Goal: Task Accomplishment & Management: Use online tool/utility

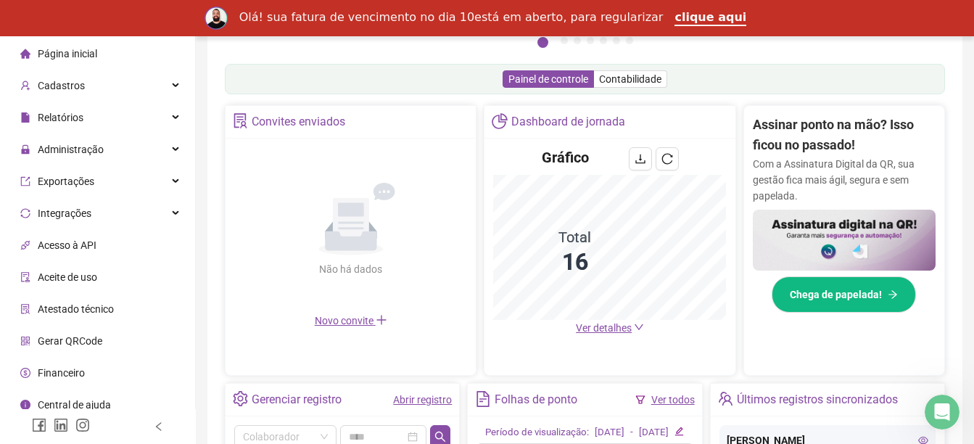
scroll to position [290, 0]
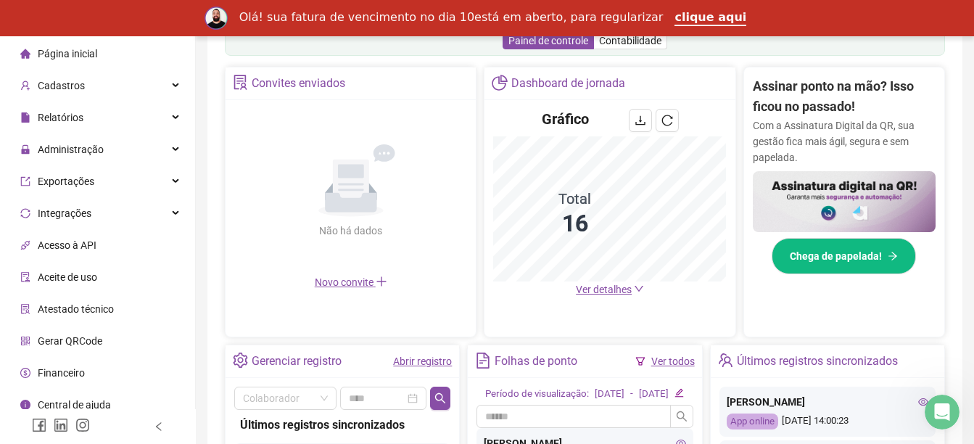
click at [626, 293] on span "Ver detalhes" at bounding box center [604, 290] width 56 height 12
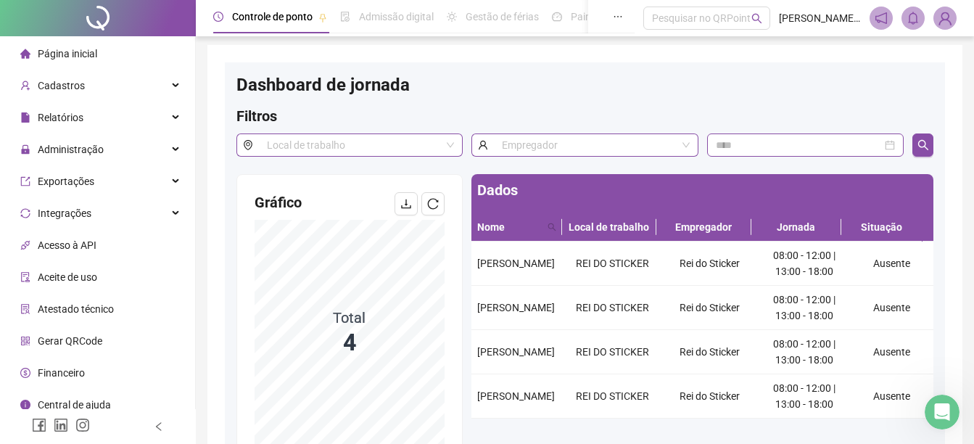
scroll to position [75, 0]
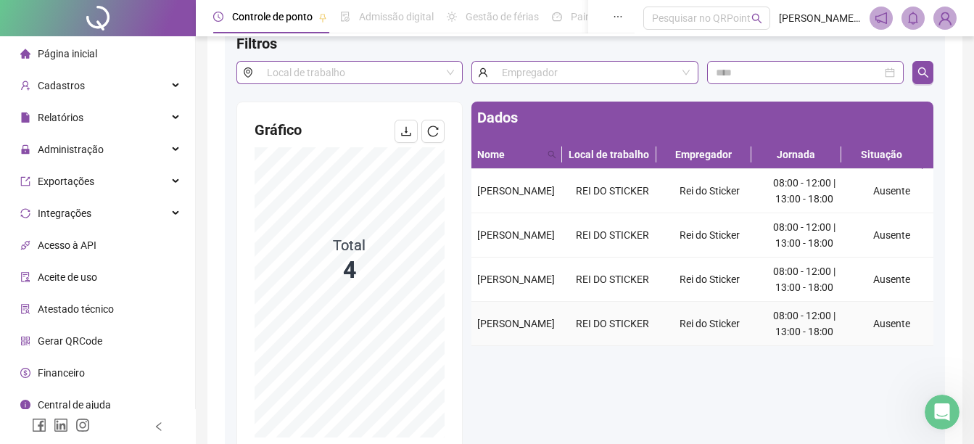
click at [878, 318] on td "Ausente" at bounding box center [891, 324] width 83 height 44
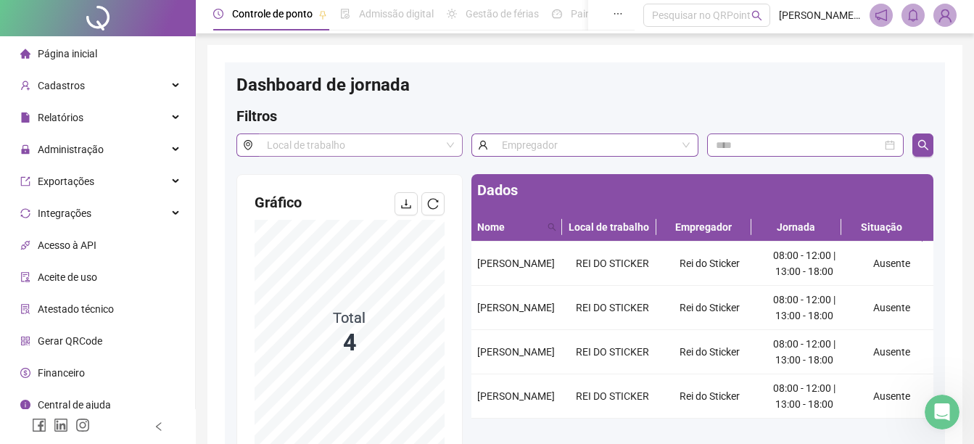
scroll to position [0, 0]
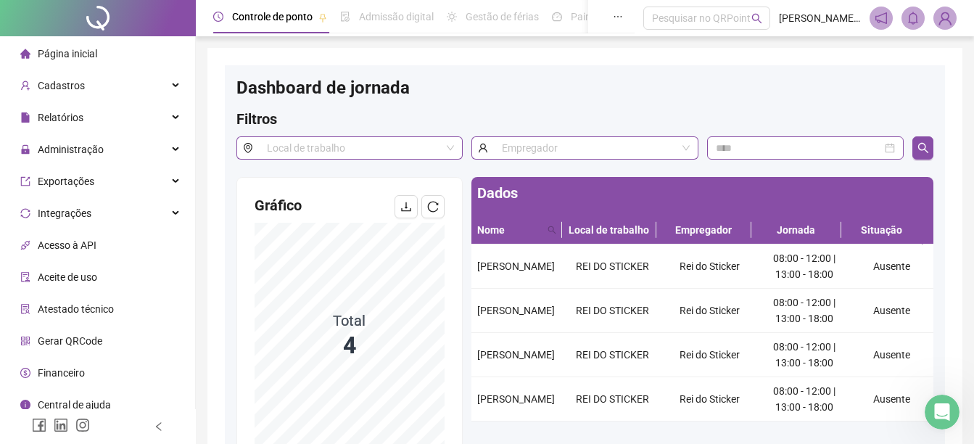
click at [75, 56] on span "Página inicial" at bounding box center [67, 54] width 59 height 12
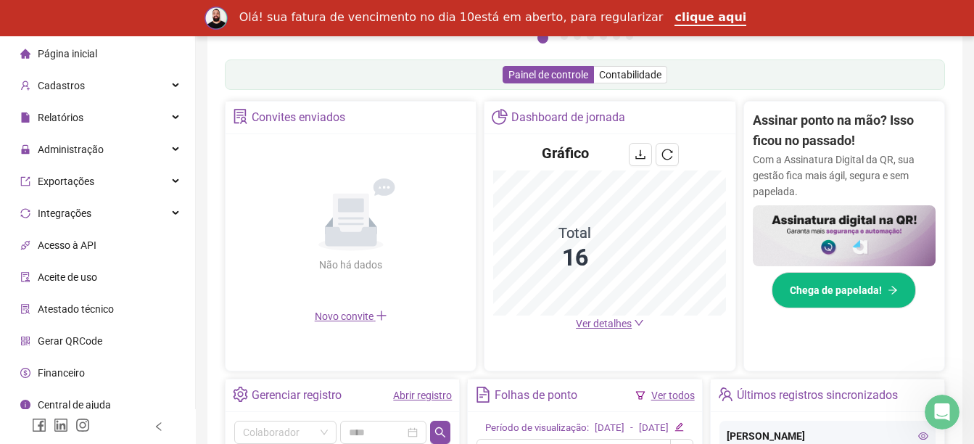
scroll to position [218, 0]
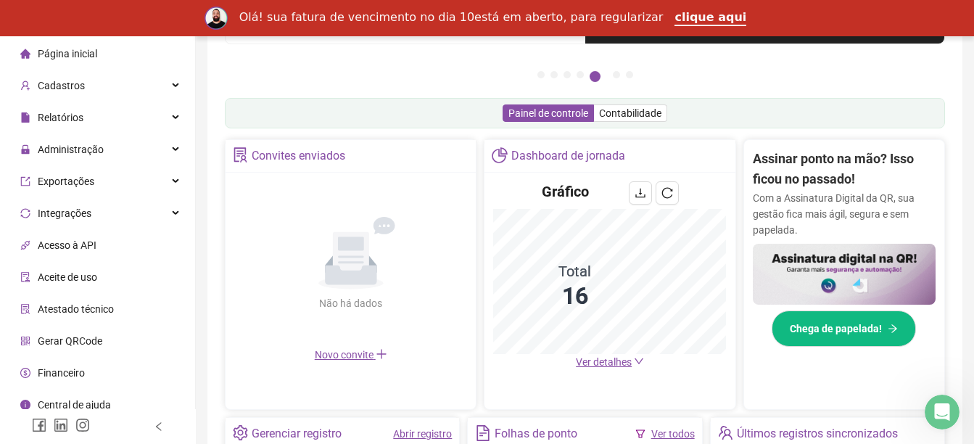
click at [78, 54] on span "Página inicial" at bounding box center [67, 54] width 59 height 12
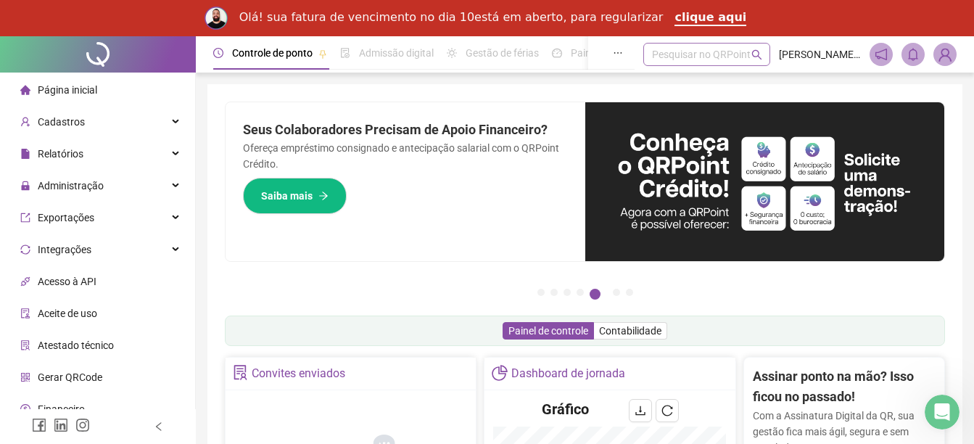
click at [686, 52] on div "Pesquisar no QRPoint" at bounding box center [706, 54] width 127 height 23
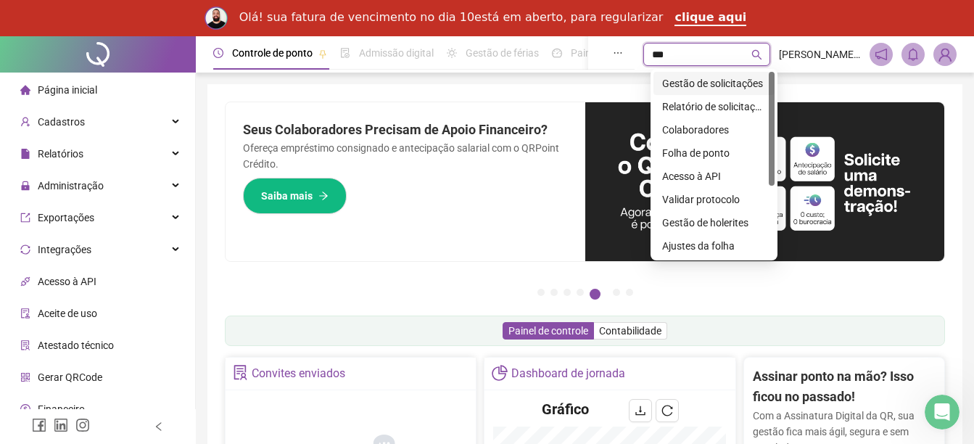
type input "****"
click at [693, 81] on div "Gestão de solicitações" at bounding box center [714, 83] width 104 height 16
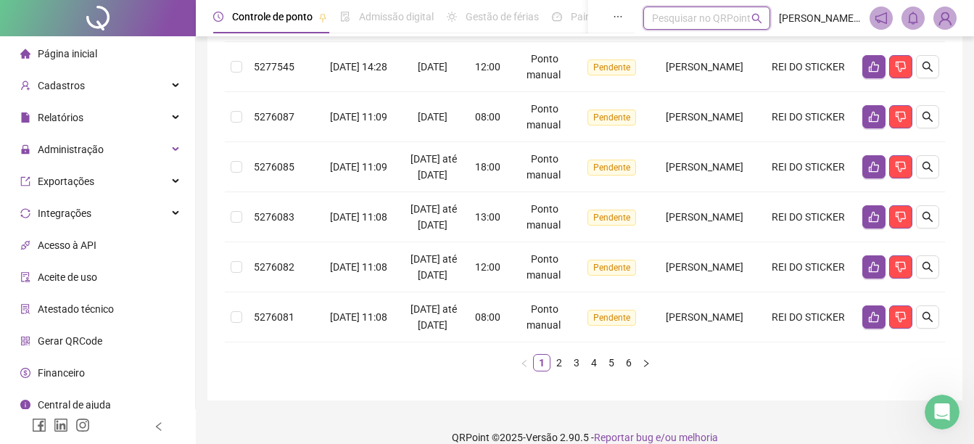
scroll to position [526, 0]
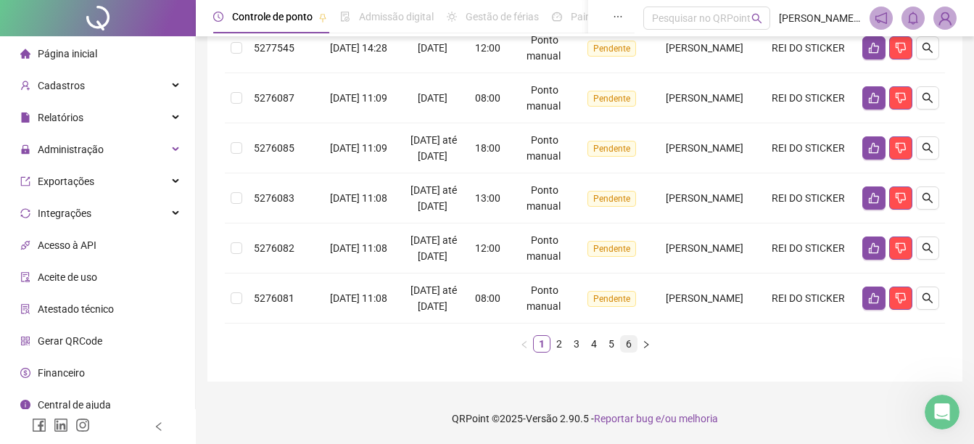
click at [628, 341] on link "6" at bounding box center [629, 344] width 16 height 16
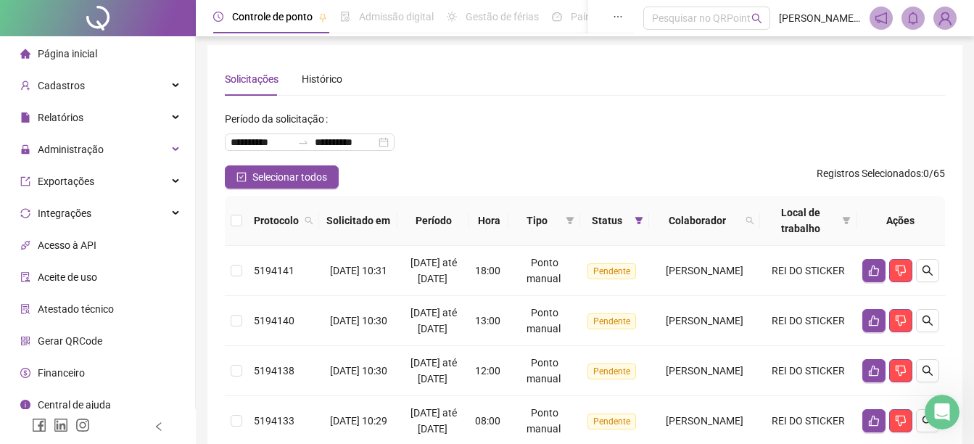
scroll to position [0, 0]
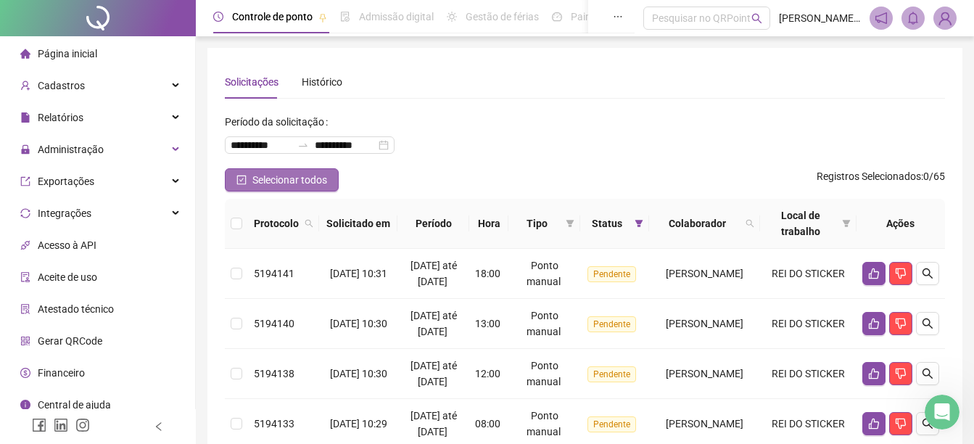
click at [263, 174] on span "Selecionar todos" at bounding box center [289, 180] width 75 height 16
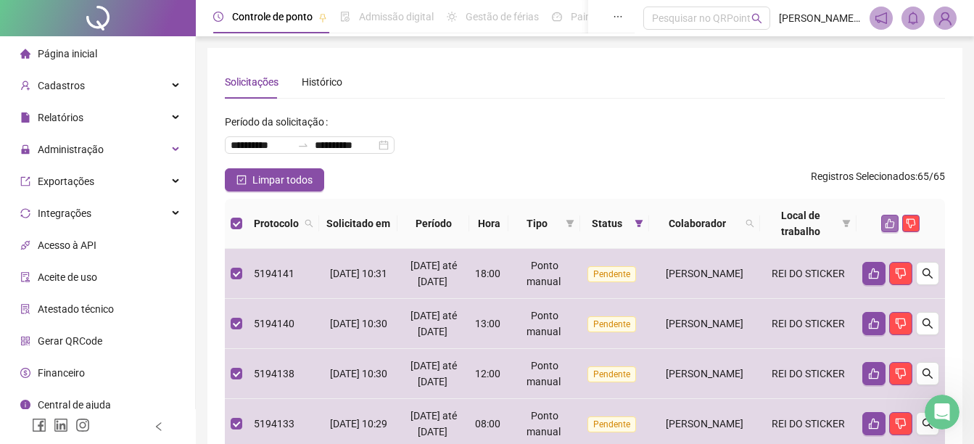
click at [888, 225] on icon "like" at bounding box center [890, 223] width 9 height 9
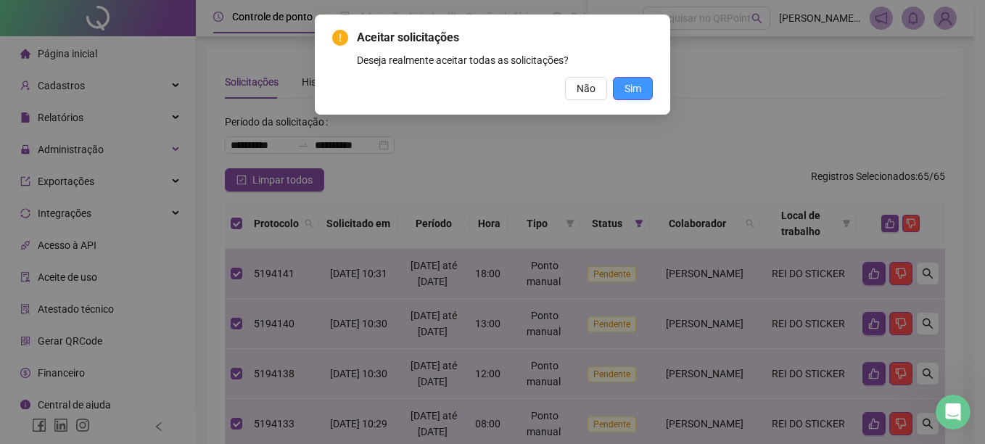
click at [645, 89] on button "Sim" at bounding box center [633, 88] width 40 height 23
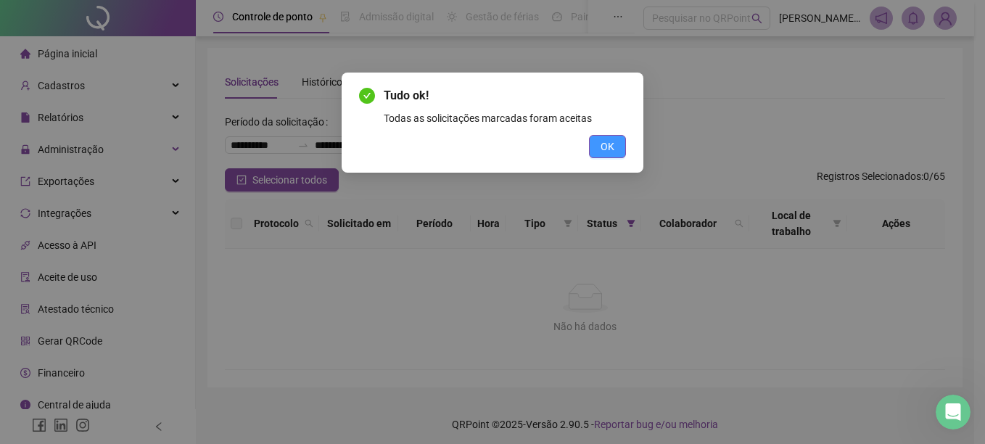
click at [617, 144] on button "OK" at bounding box center [607, 146] width 37 height 23
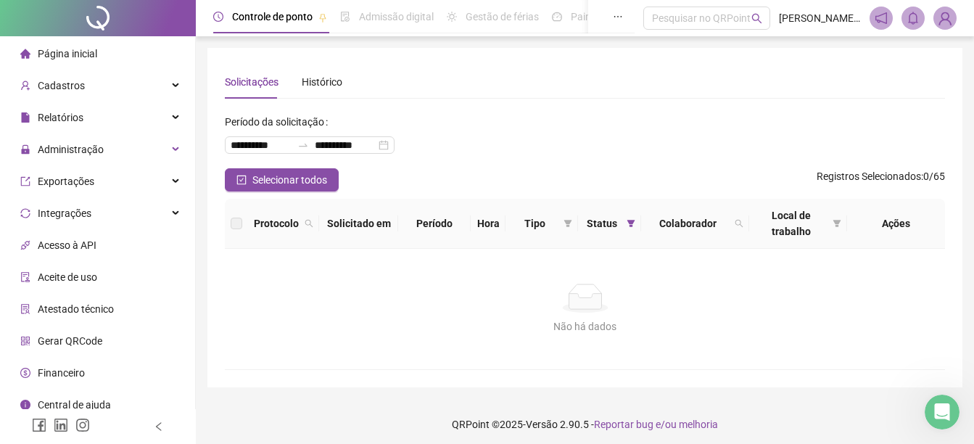
click at [75, 55] on span "Página inicial" at bounding box center [67, 54] width 59 height 12
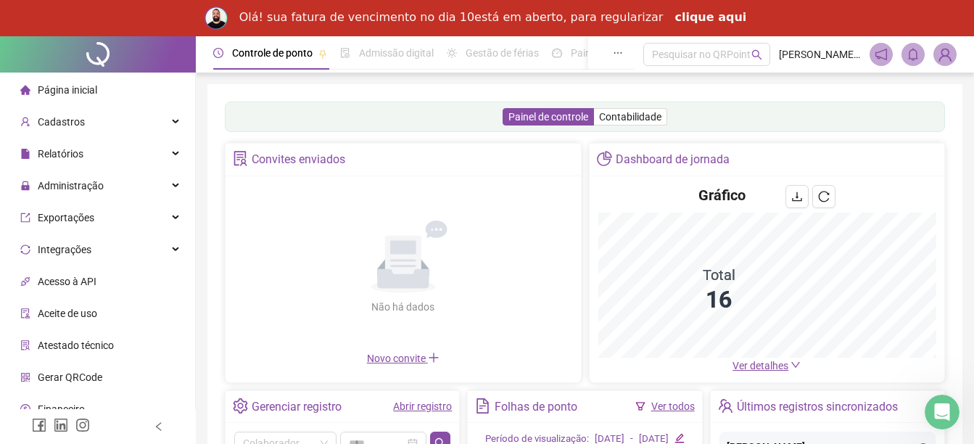
click at [680, 20] on link "clique aqui" at bounding box center [711, 18] width 72 height 16
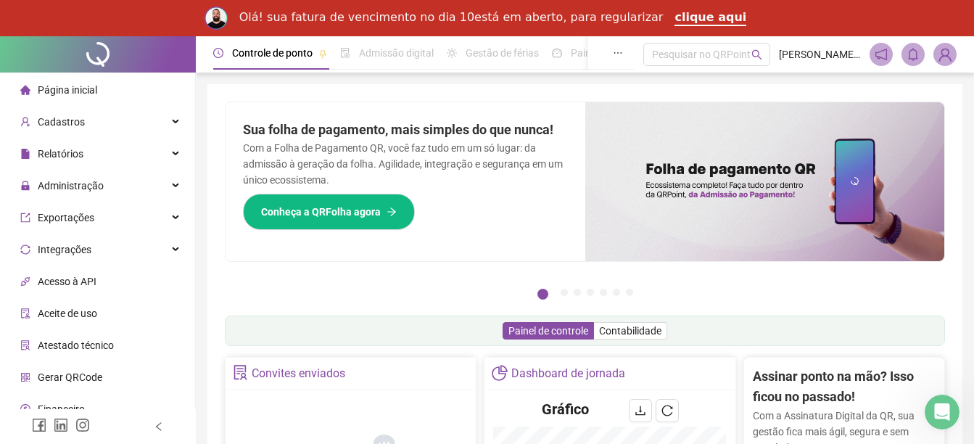
click at [947, 51] on img at bounding box center [945, 55] width 22 height 22
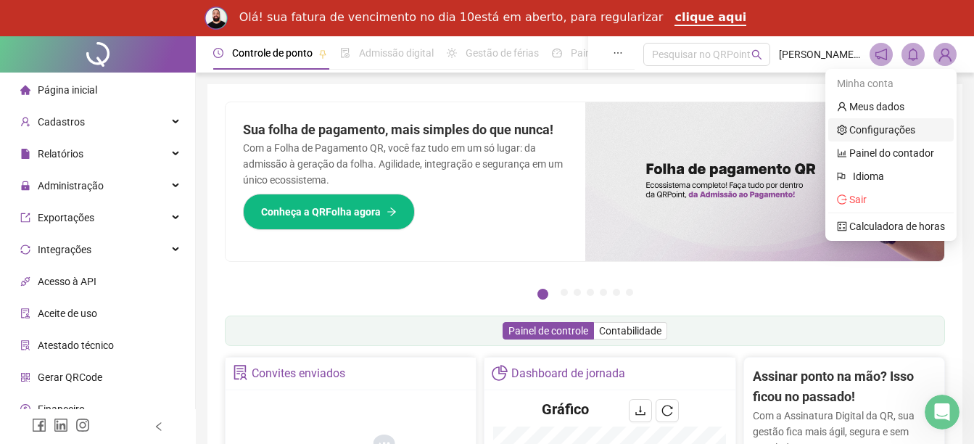
click at [898, 126] on link "Configurações" at bounding box center [876, 130] width 78 height 12
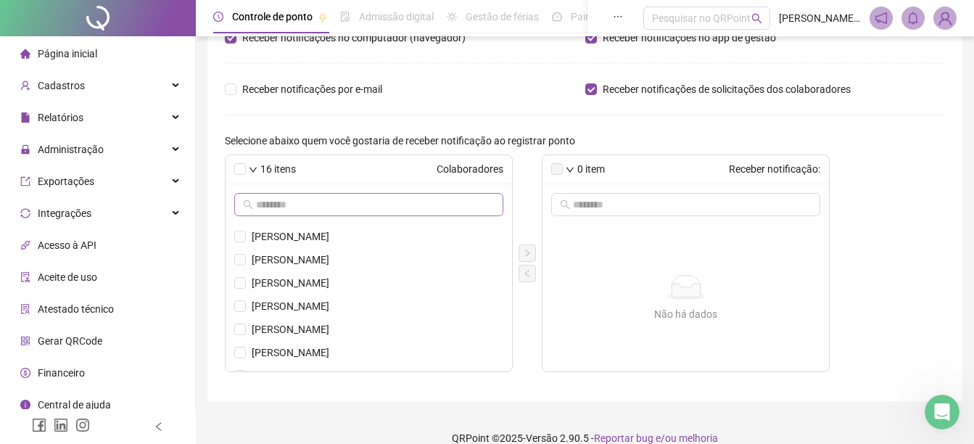
scroll to position [55, 0]
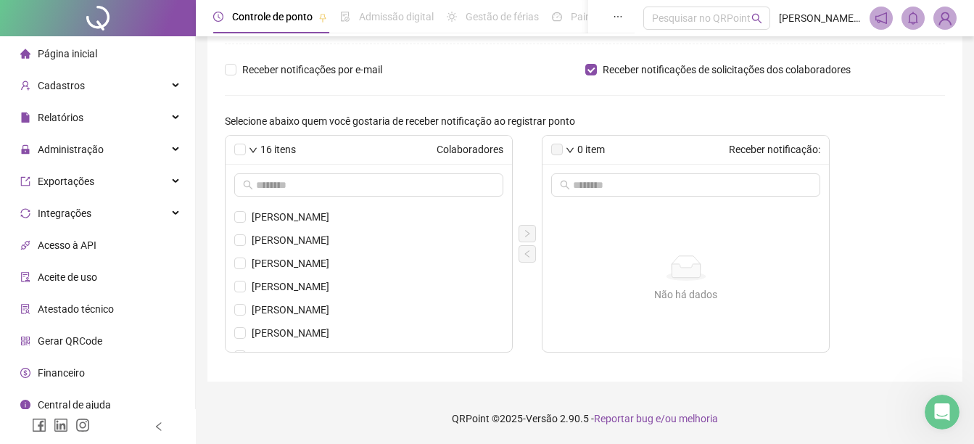
drag, startPoint x: 849, startPoint y: 21, endPoint x: 857, endPoint y: 21, distance: 8.0
click at [857, 21] on span "Diego Vitório - Rei do Sticker" at bounding box center [820, 18] width 82 height 16
click at [951, 25] on img at bounding box center [945, 18] width 22 height 22
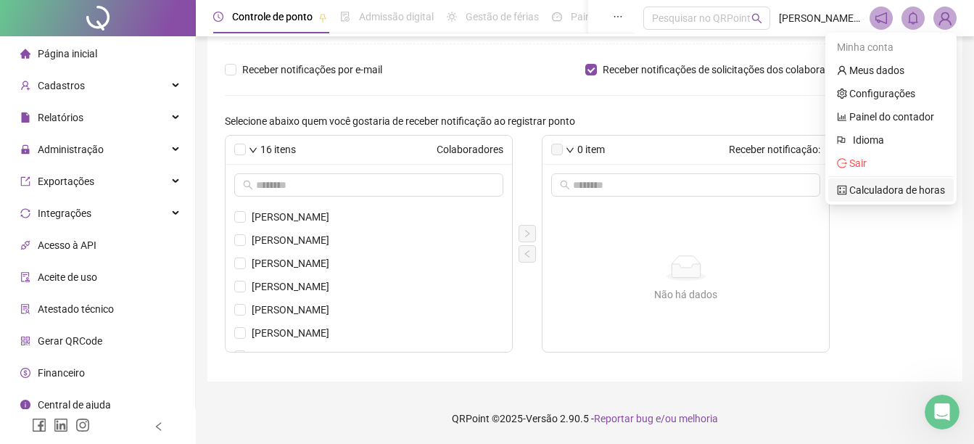
click at [897, 189] on link "Calculadora de horas" at bounding box center [891, 190] width 108 height 12
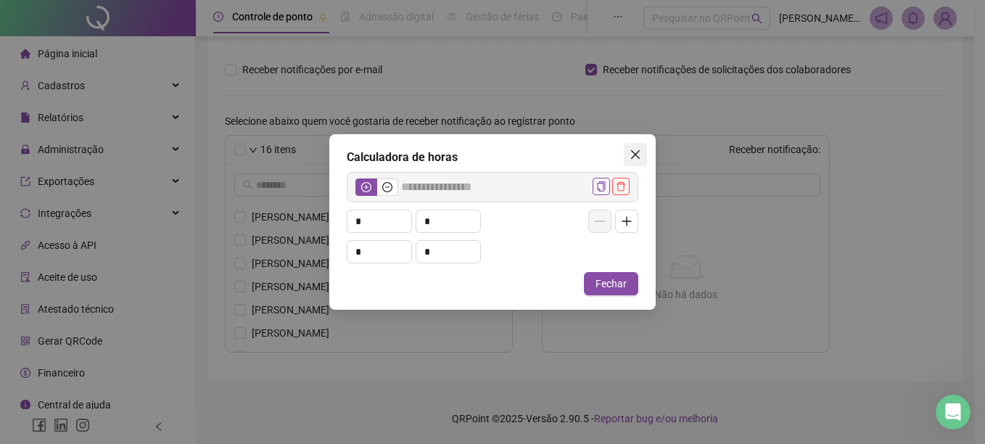
click at [636, 157] on icon "close" at bounding box center [636, 155] width 12 height 12
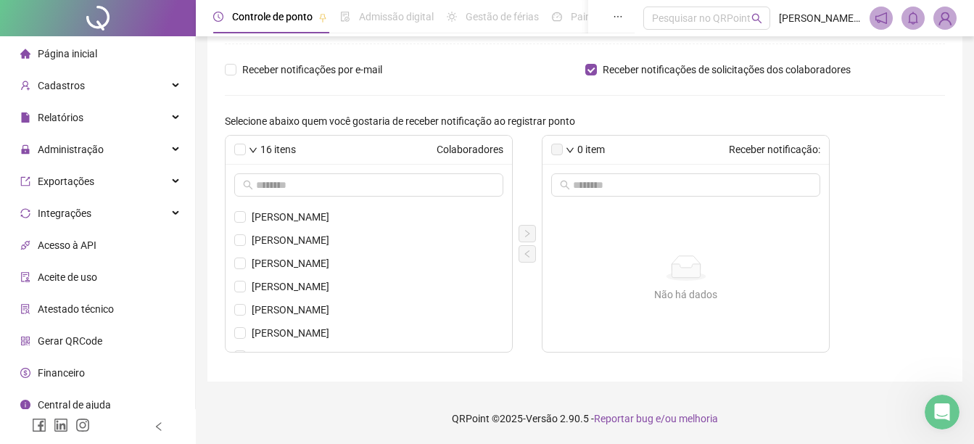
click at [74, 370] on span "Financeiro" at bounding box center [61, 373] width 47 height 12
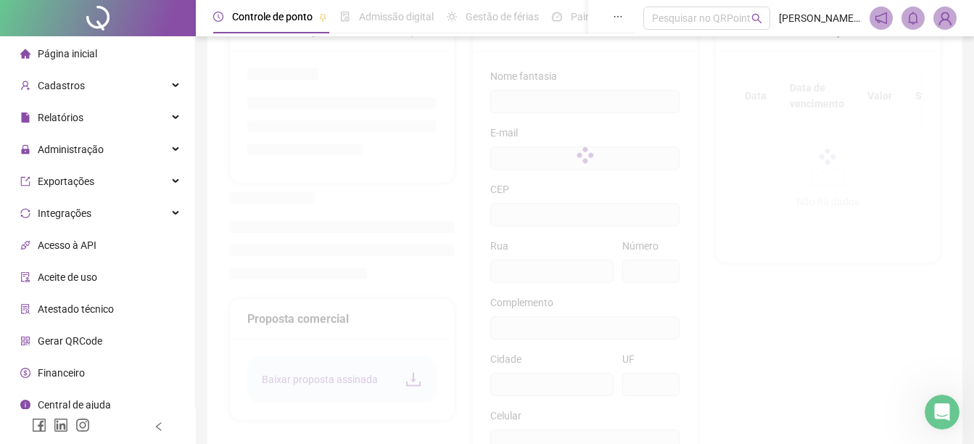
type input "**********"
type input "**"
type input "*******"
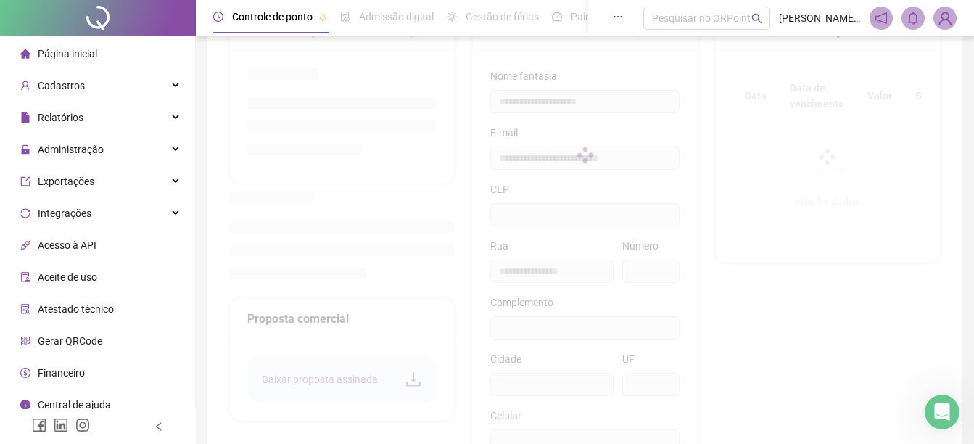
type input "******"
type input "**"
type input "*********"
type input "**********"
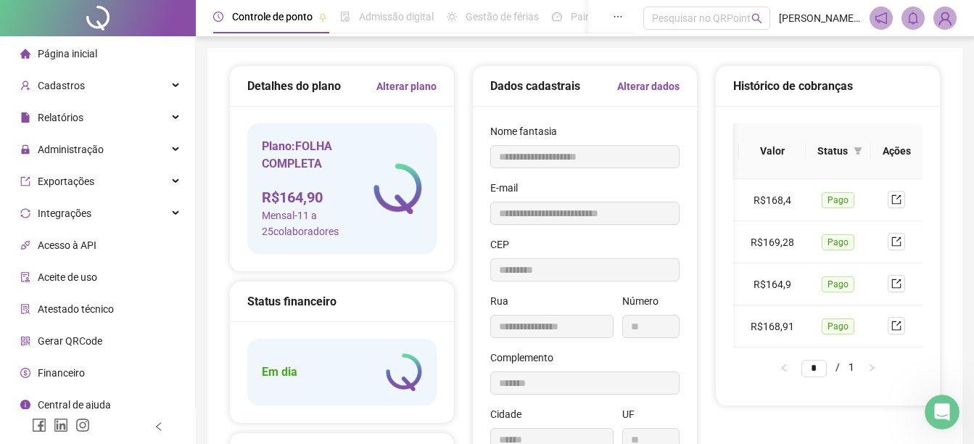
click at [830, 149] on span "Status" at bounding box center [832, 151] width 30 height 16
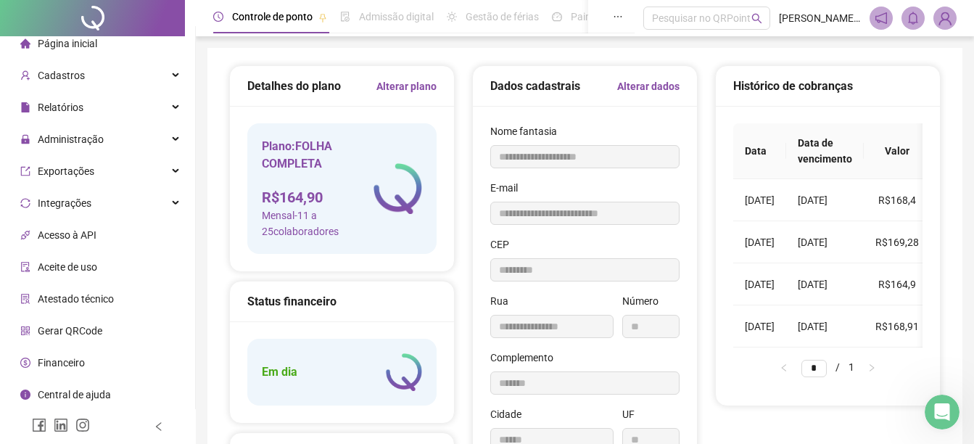
click at [941, 17] on img at bounding box center [945, 18] width 22 height 22
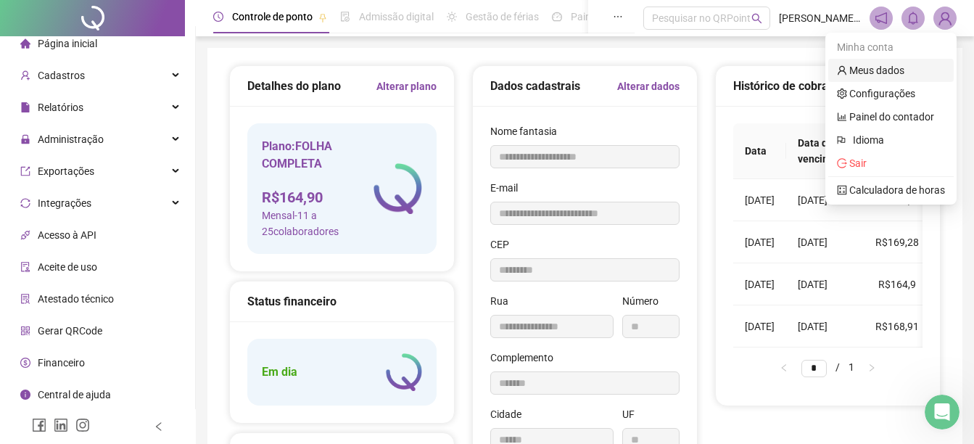
click at [873, 70] on link "Meus dados" at bounding box center [870, 71] width 67 height 12
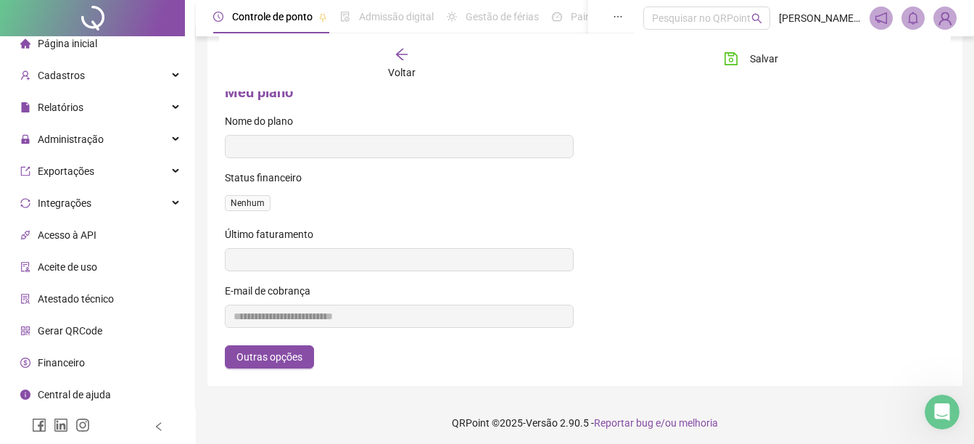
scroll to position [577, 0]
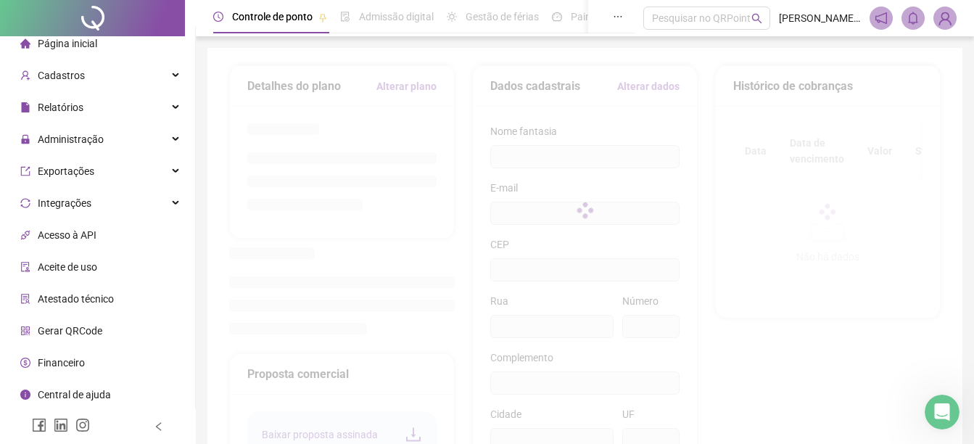
type input "**********"
type input "**"
type input "*******"
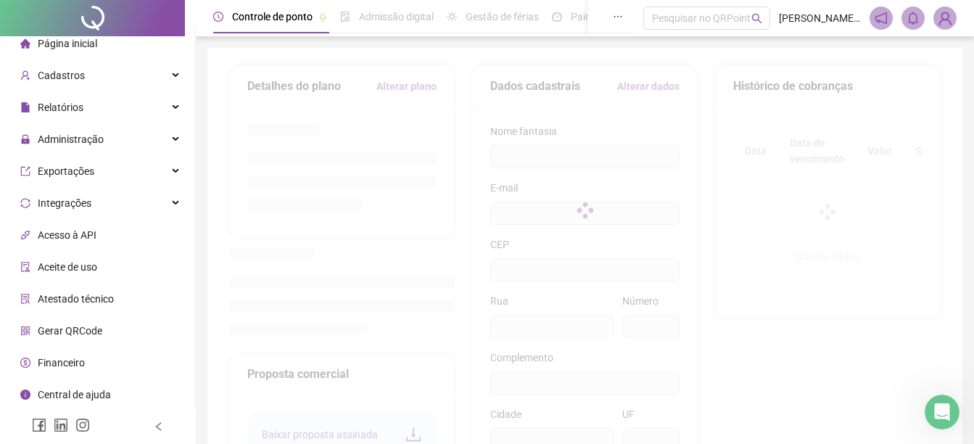
type input "******"
type input "**"
type input "*********"
type input "**********"
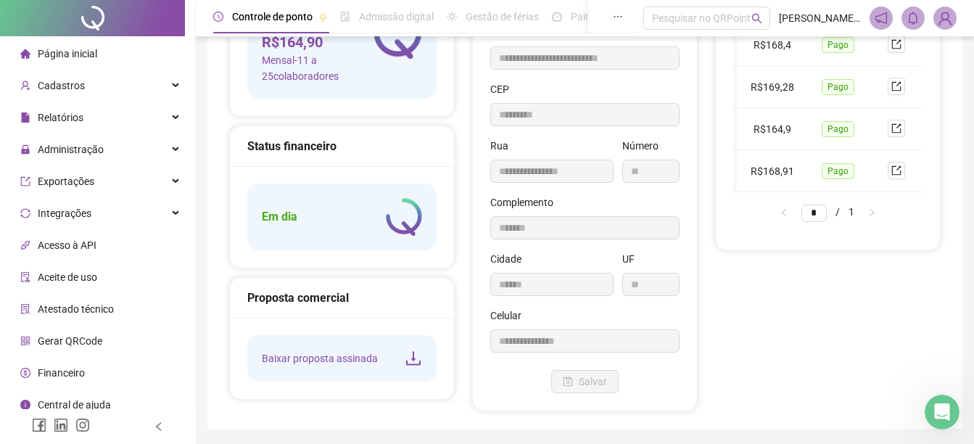
scroll to position [130, 0]
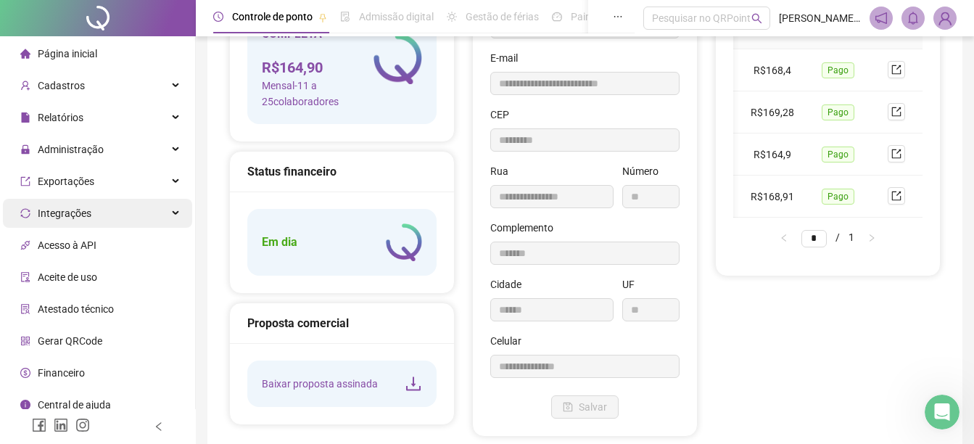
click at [96, 215] on div "Integrações" at bounding box center [97, 213] width 189 height 29
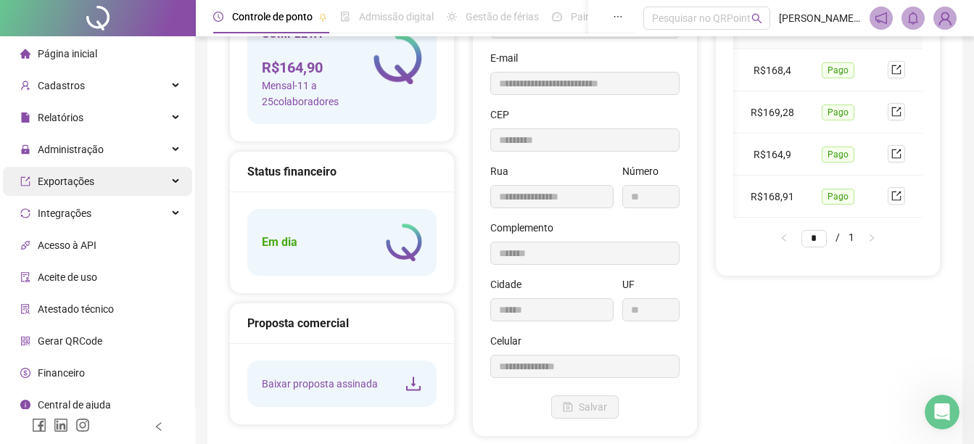
click at [105, 176] on div "Exportações" at bounding box center [97, 181] width 189 height 29
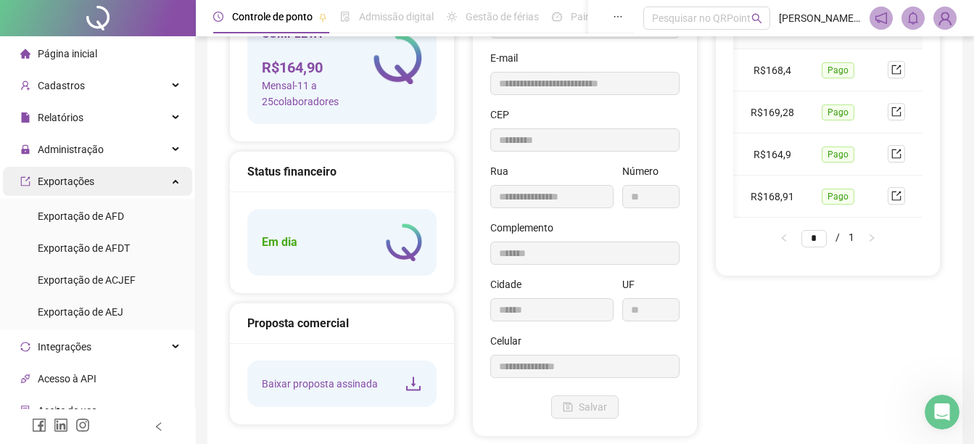
click at [105, 176] on div "Exportações" at bounding box center [97, 181] width 189 height 29
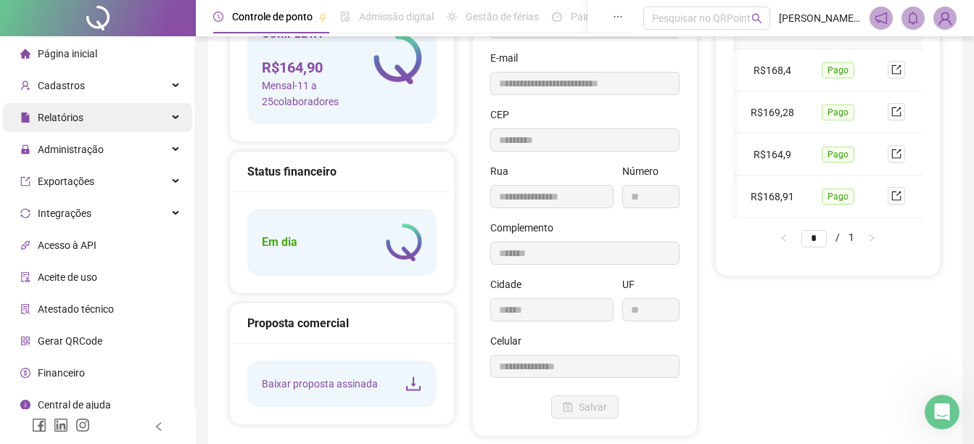
click at [102, 110] on div "Relatórios" at bounding box center [97, 117] width 189 height 29
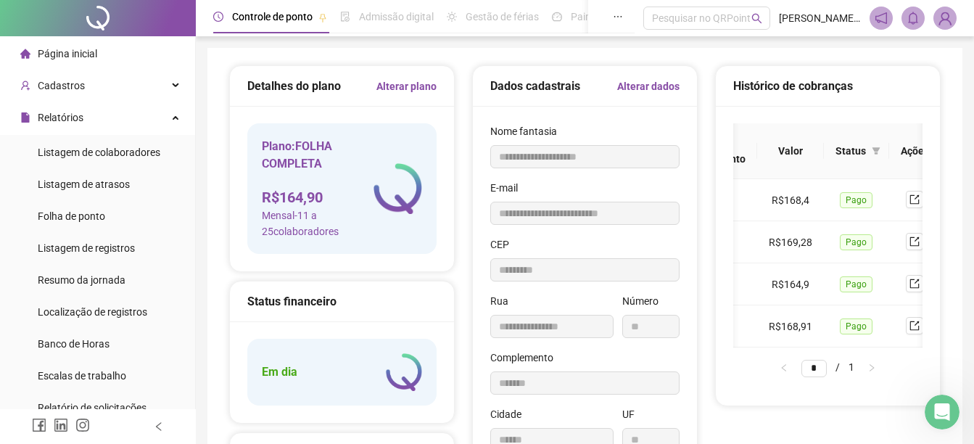
scroll to position [0, 127]
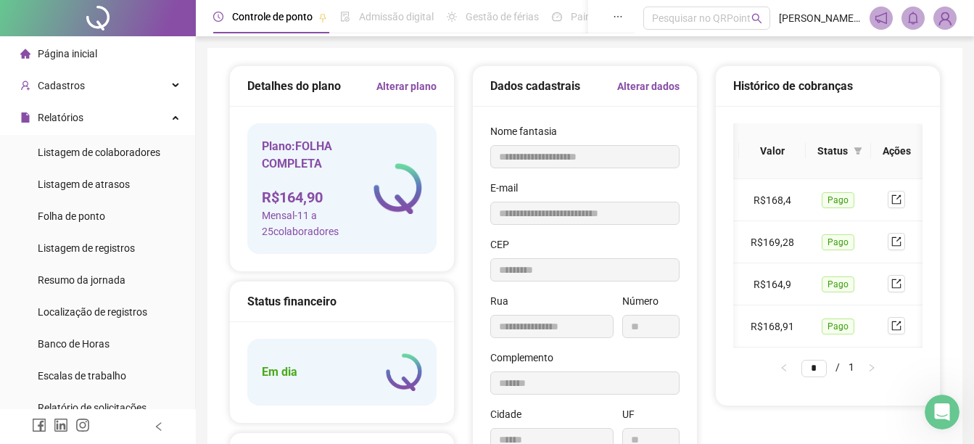
click at [82, 54] on span "Página inicial" at bounding box center [67, 54] width 59 height 12
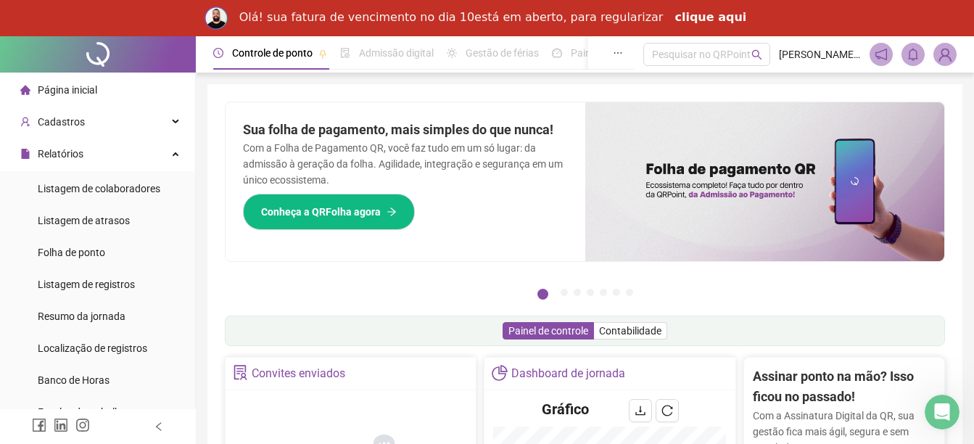
click at [698, 20] on link "clique aqui" at bounding box center [711, 18] width 72 height 16
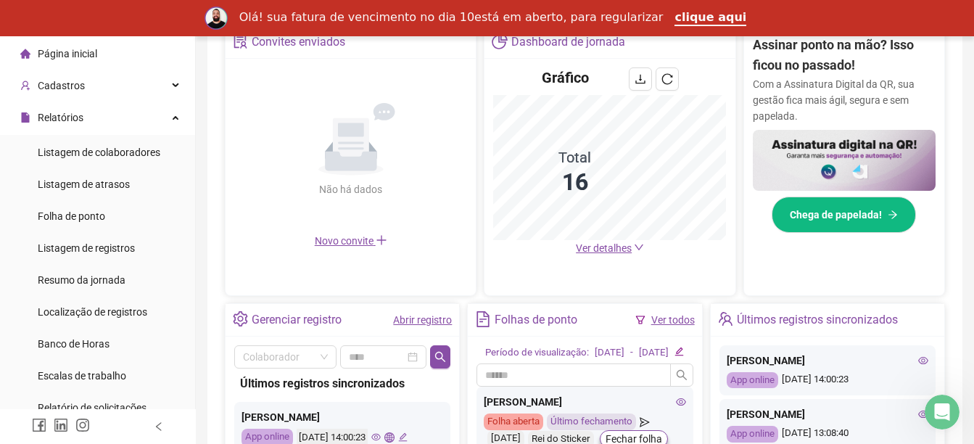
scroll to position [363, 0]
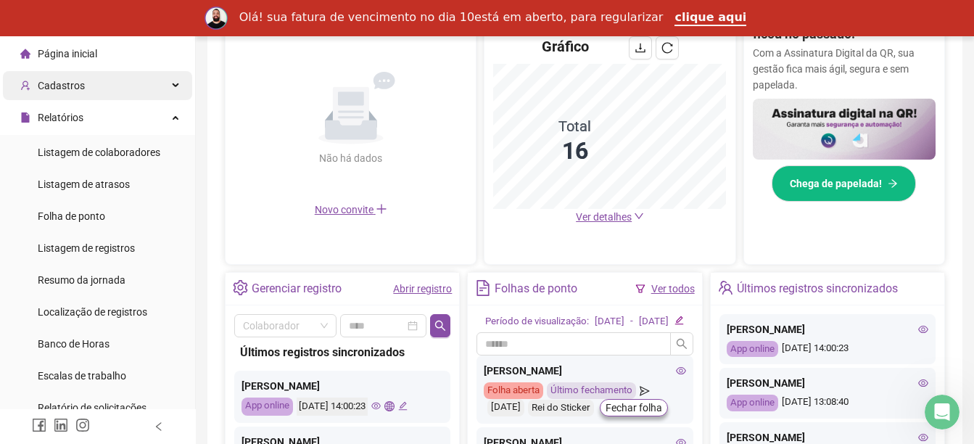
click at [152, 91] on div "Cadastros" at bounding box center [97, 85] width 189 height 29
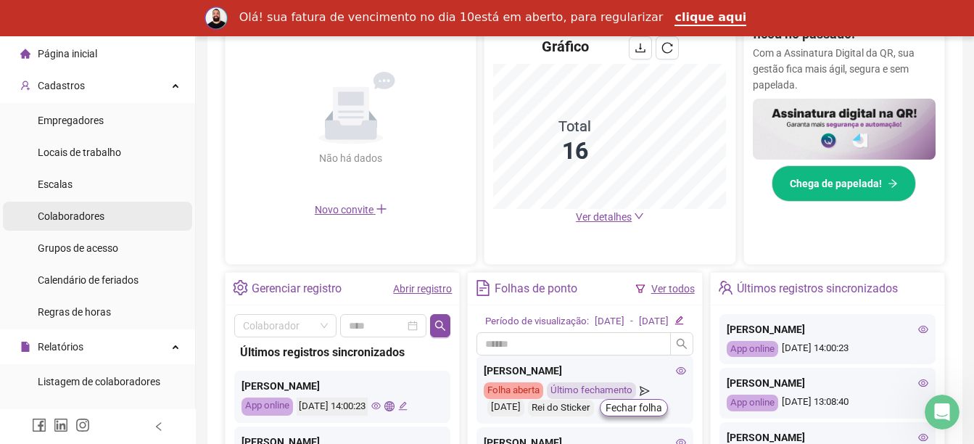
click at [70, 211] on span "Colaboradores" at bounding box center [71, 216] width 67 height 12
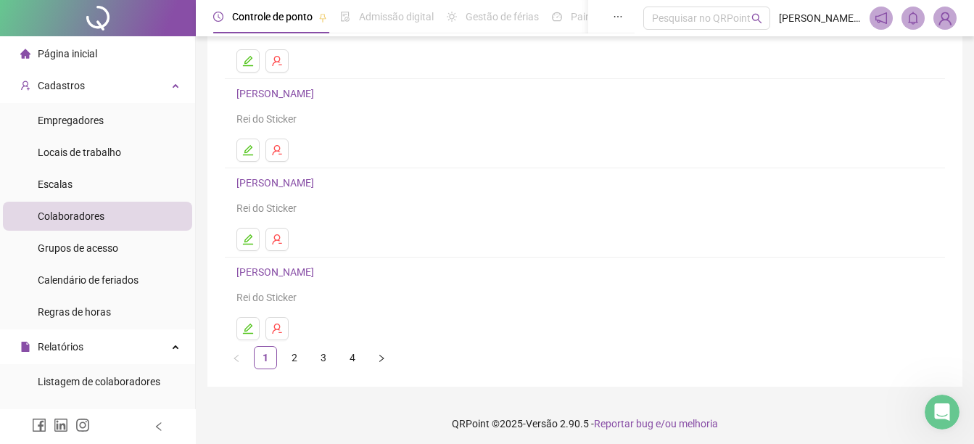
scroll to position [257, 0]
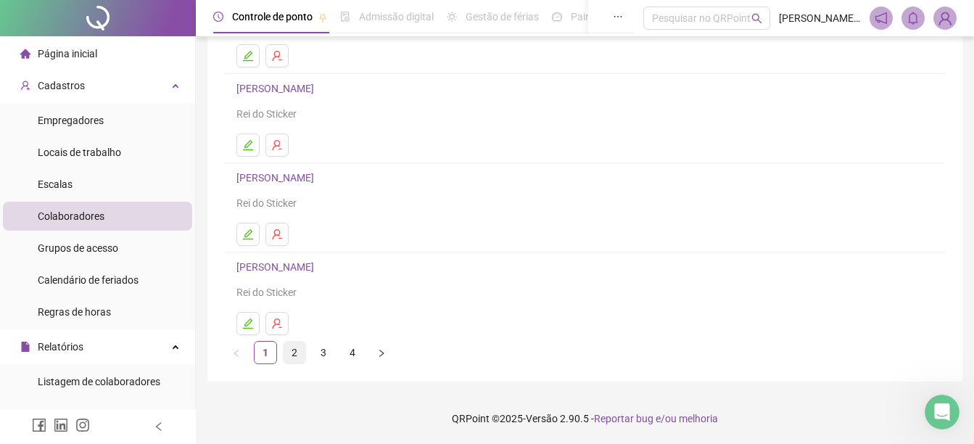
click at [296, 360] on link "2" at bounding box center [295, 353] width 22 height 22
click at [321, 355] on link "3" at bounding box center [324, 353] width 22 height 22
click at [248, 323] on icon "edit" at bounding box center [248, 324] width 12 height 12
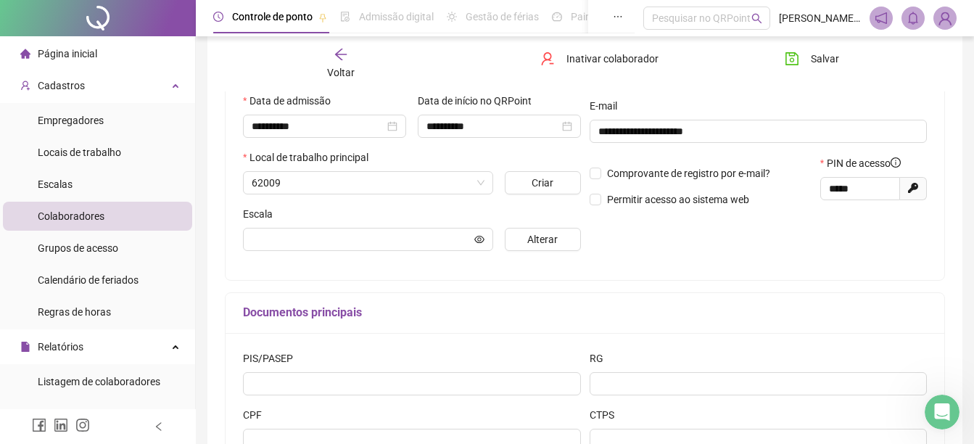
scroll to position [265, 0]
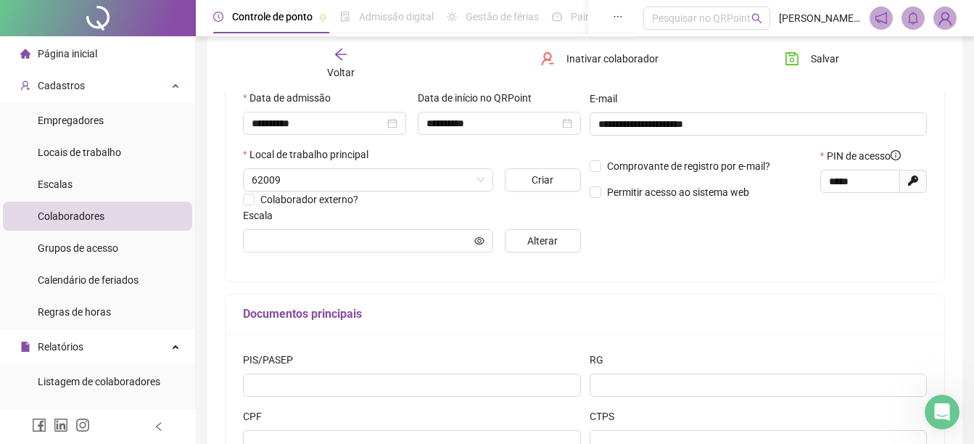
type input "**********"
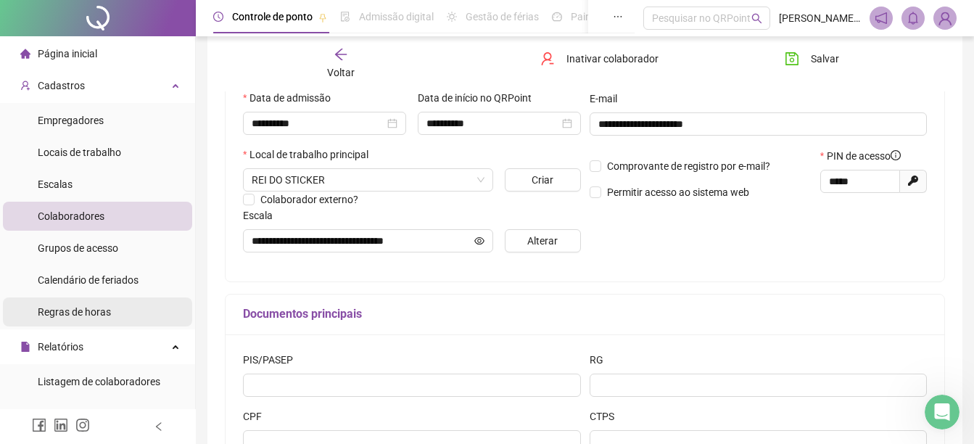
scroll to position [290, 0]
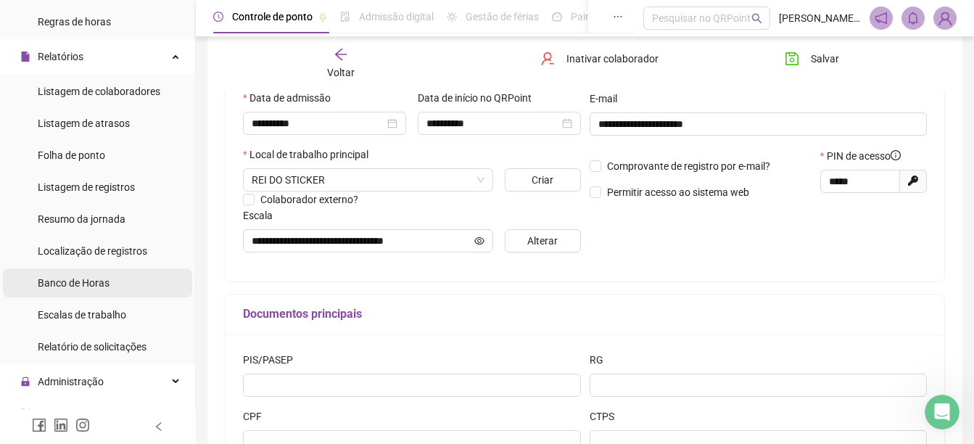
click at [103, 284] on span "Banco de Horas" at bounding box center [74, 283] width 72 height 12
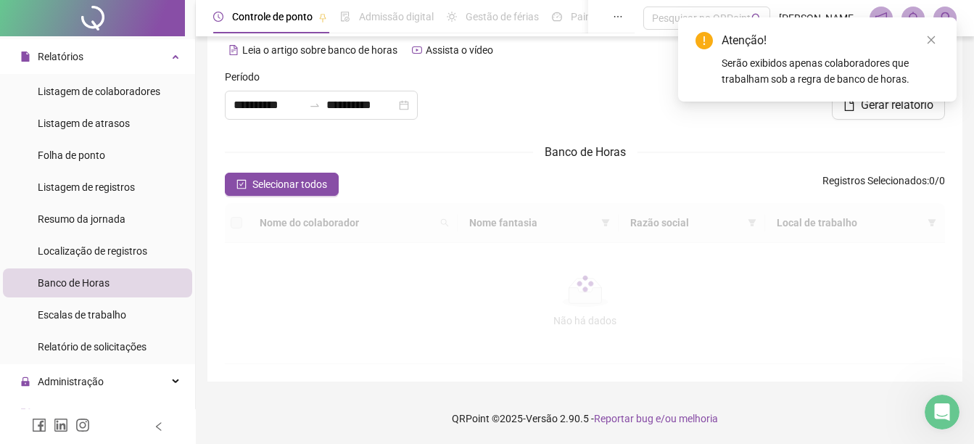
scroll to position [265, 0]
type input "**********"
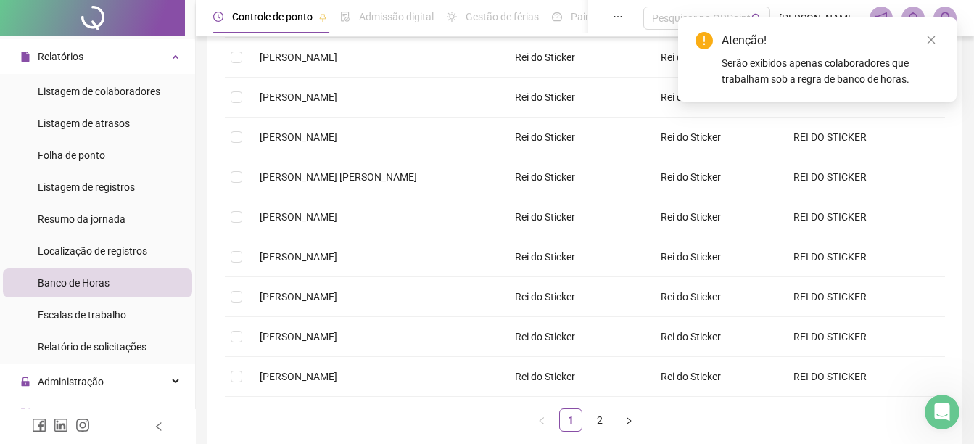
click at [929, 31] on div "Atenção! Serão exibidos apenas colaboradores que trabalham sob a regra de banco…" at bounding box center [817, 59] width 279 height 84
click at [936, 38] on icon "close" at bounding box center [931, 40] width 10 height 10
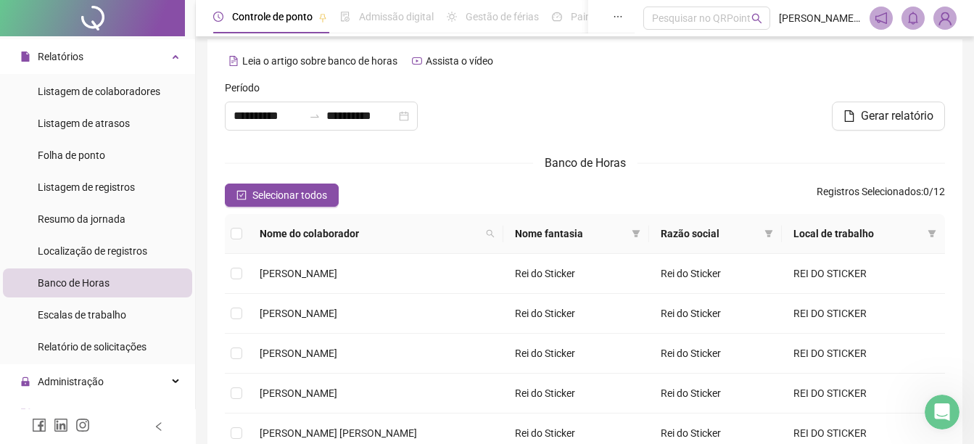
scroll to position [0, 0]
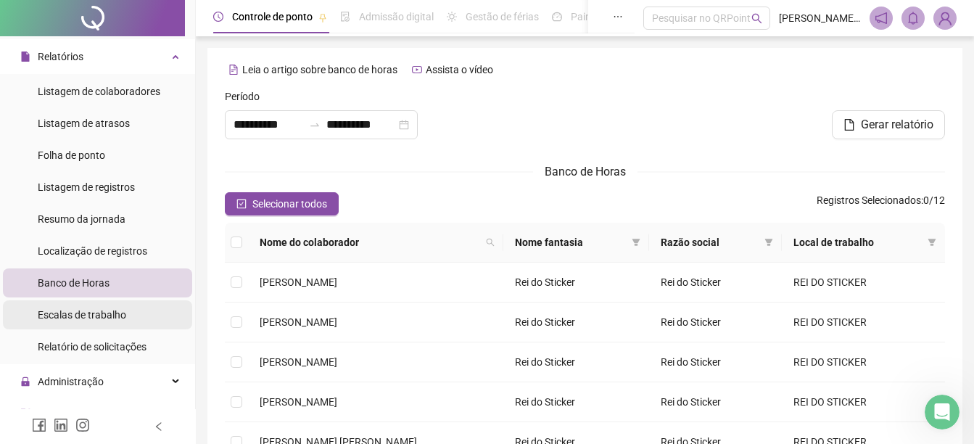
click at [76, 309] on span "Escalas de trabalho" at bounding box center [82, 315] width 88 height 12
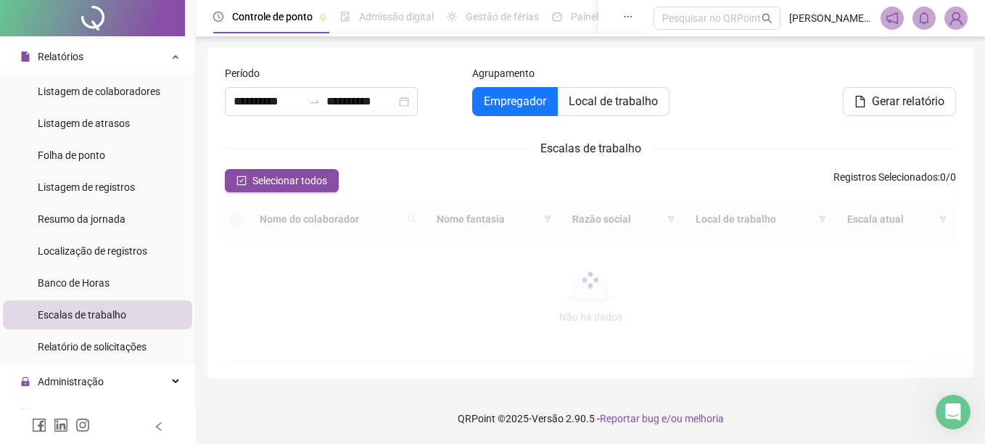
type input "**********"
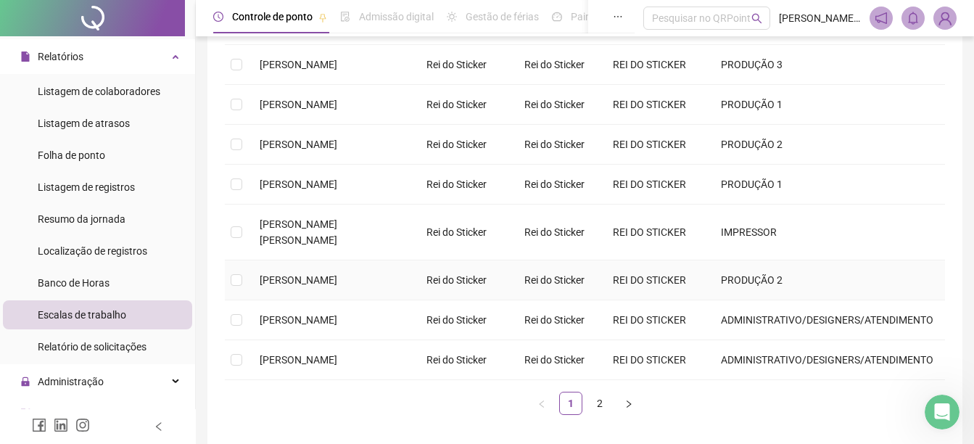
scroll to position [321, 0]
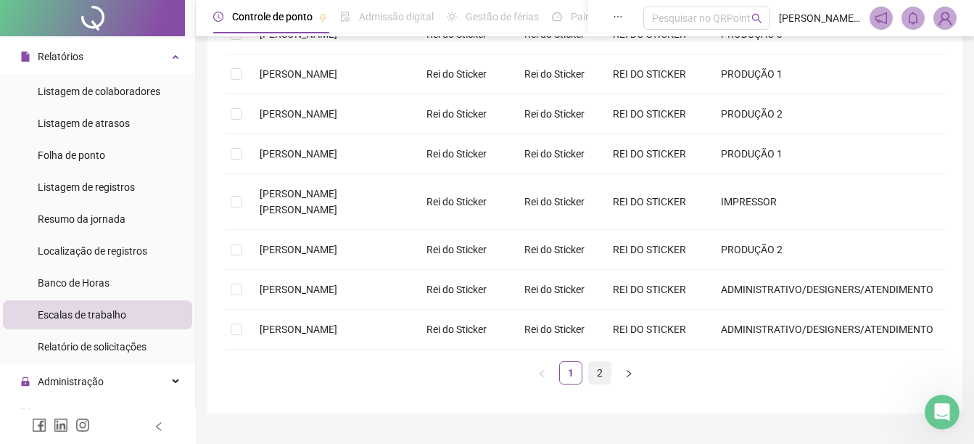
click at [595, 362] on link "2" at bounding box center [600, 373] width 22 height 22
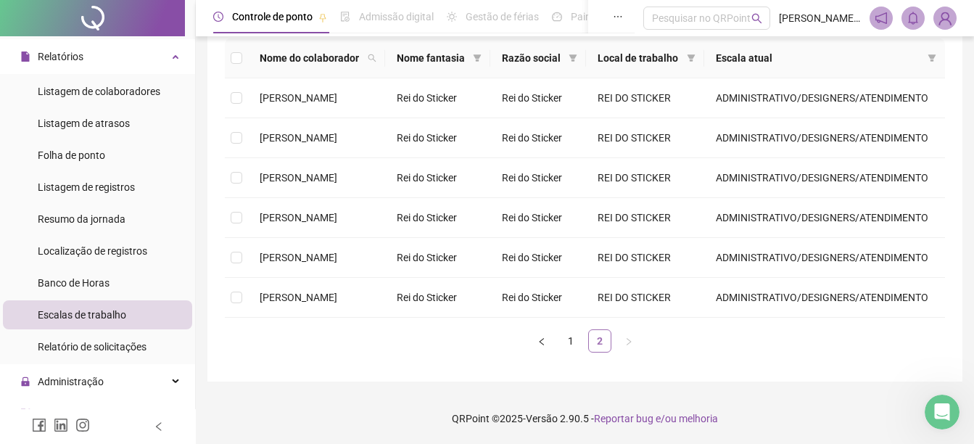
scroll to position [161, 0]
click at [287, 259] on span "Rafael Pena" at bounding box center [299, 258] width 78 height 12
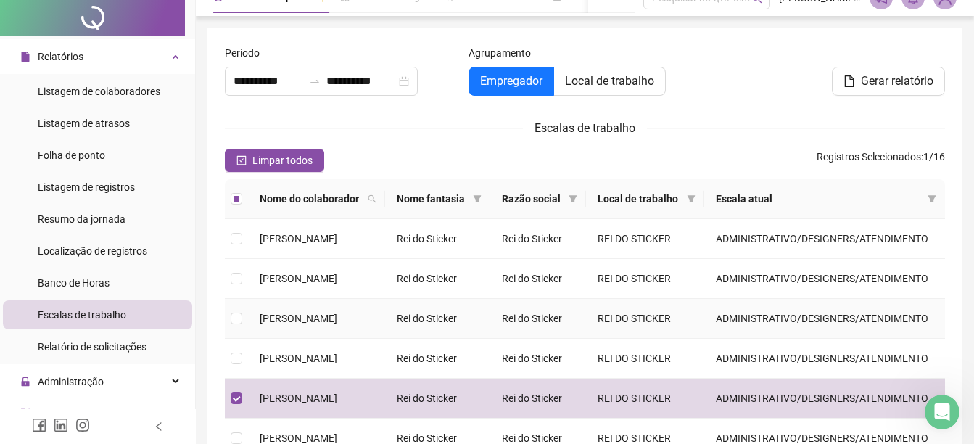
scroll to position [0, 0]
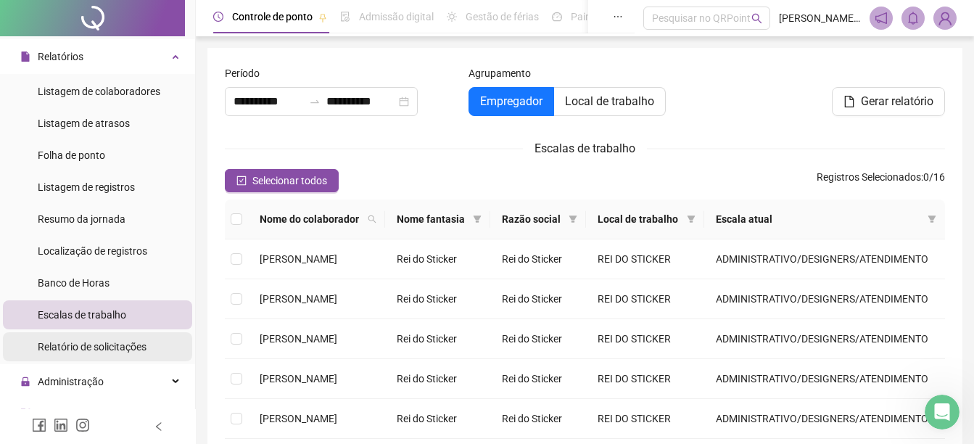
click at [87, 345] on span "Relatório de solicitações" at bounding box center [92, 347] width 109 height 12
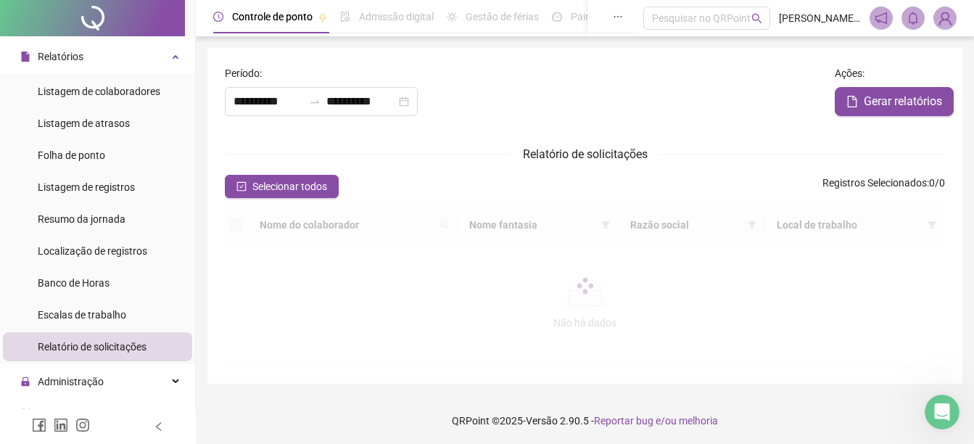
type input "**********"
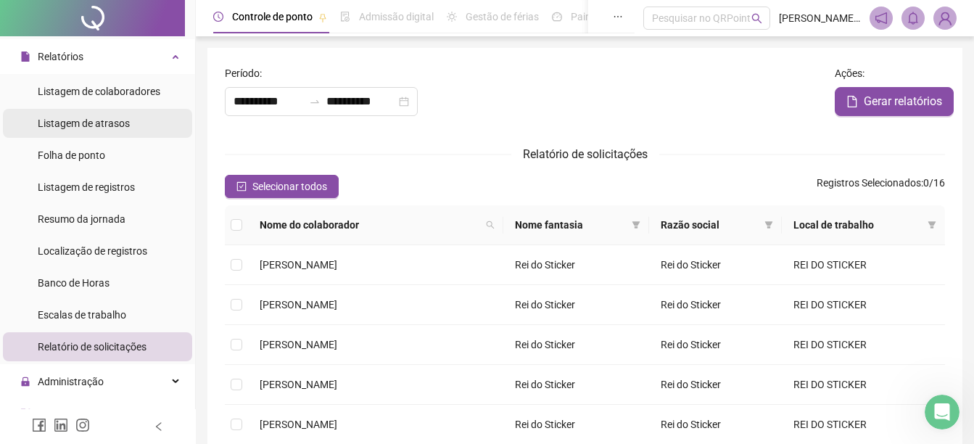
click at [83, 123] on span "Listagem de atrasos" at bounding box center [84, 124] width 92 height 12
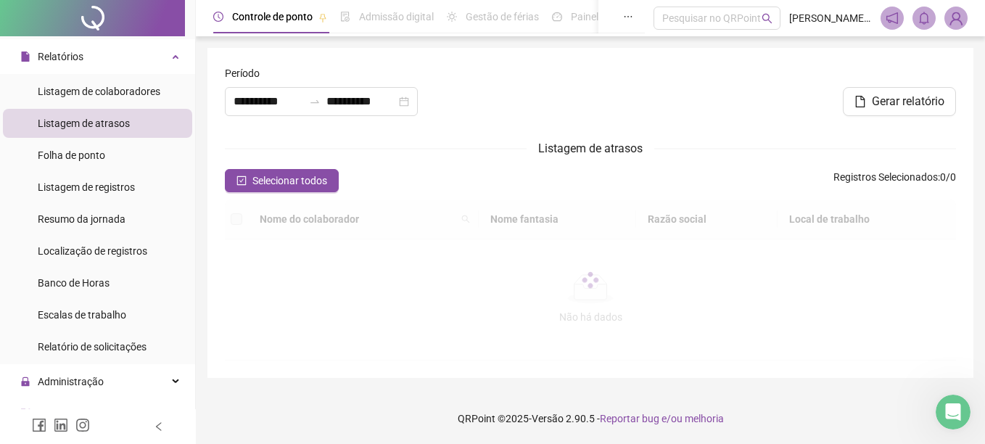
type input "**********"
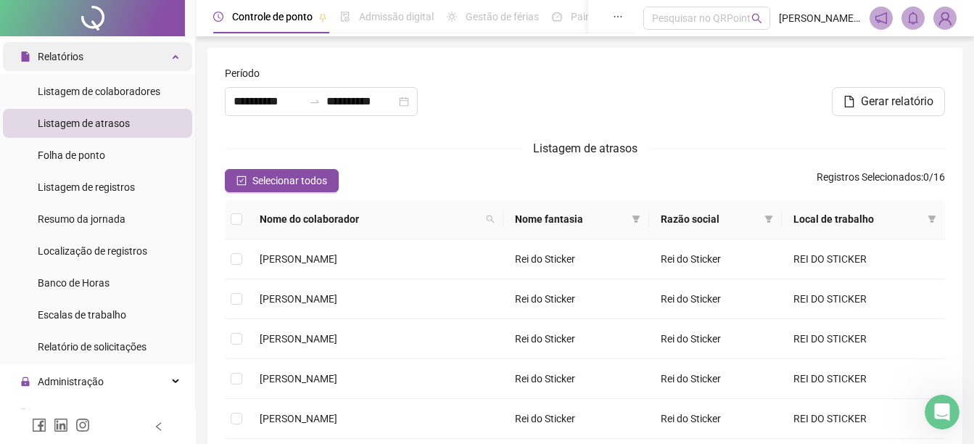
click at [60, 61] on span "Relatórios" at bounding box center [61, 57] width 46 height 12
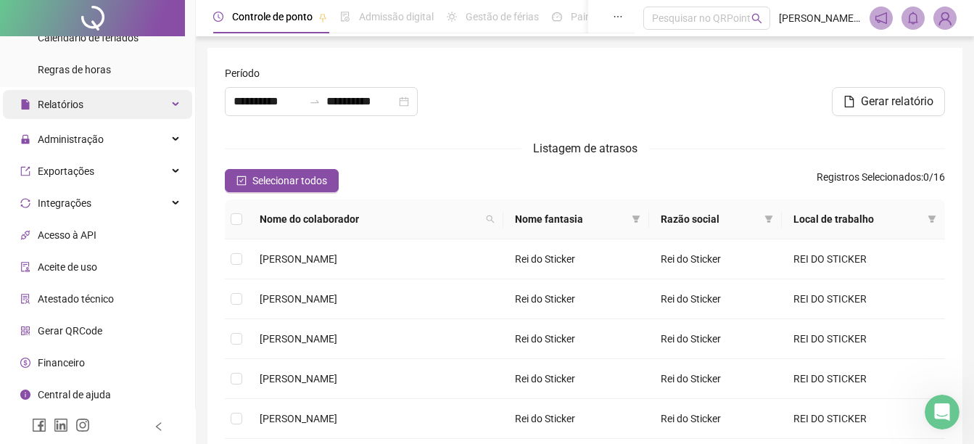
scroll to position [239, 0]
click at [84, 112] on div "Relatórios" at bounding box center [97, 107] width 189 height 29
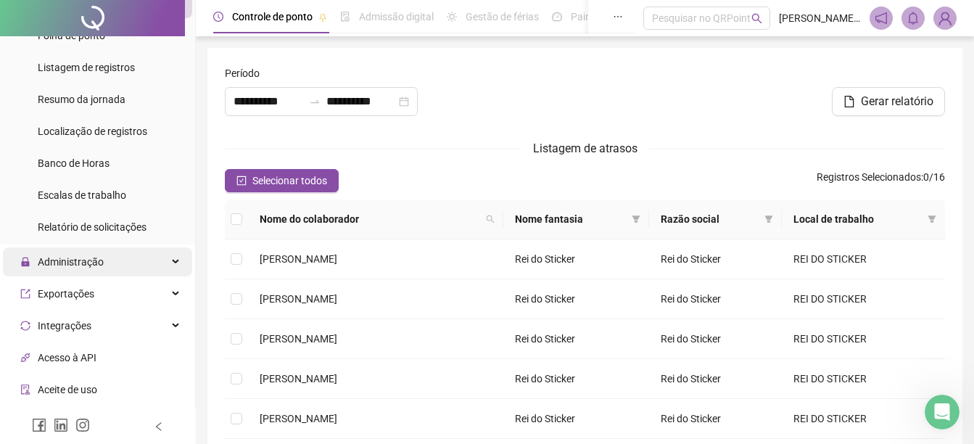
scroll to position [435, 0]
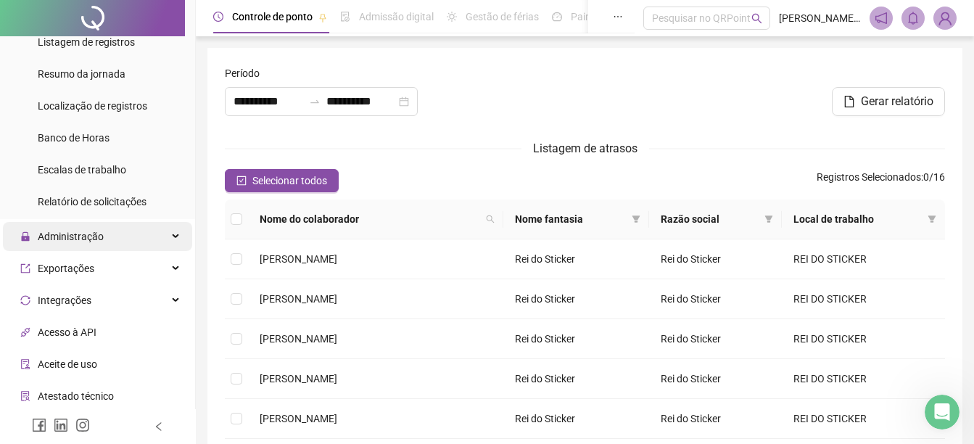
click at [107, 242] on div "Administração" at bounding box center [97, 236] width 189 height 29
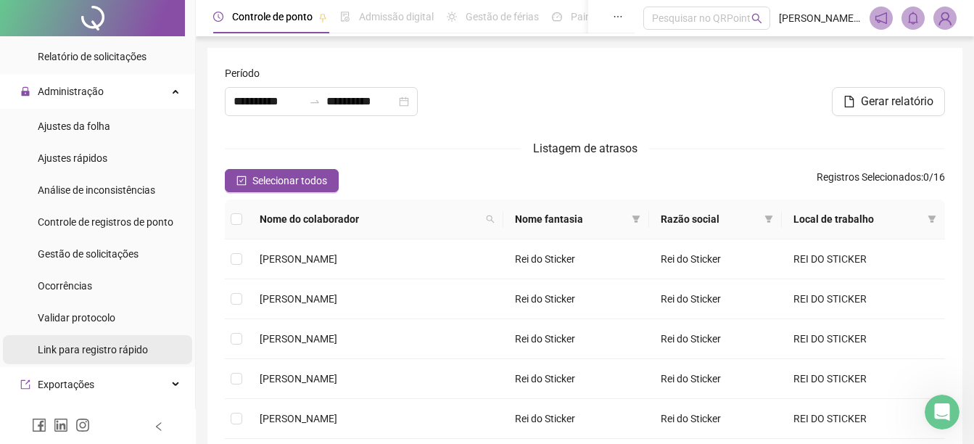
scroll to position [653, 0]
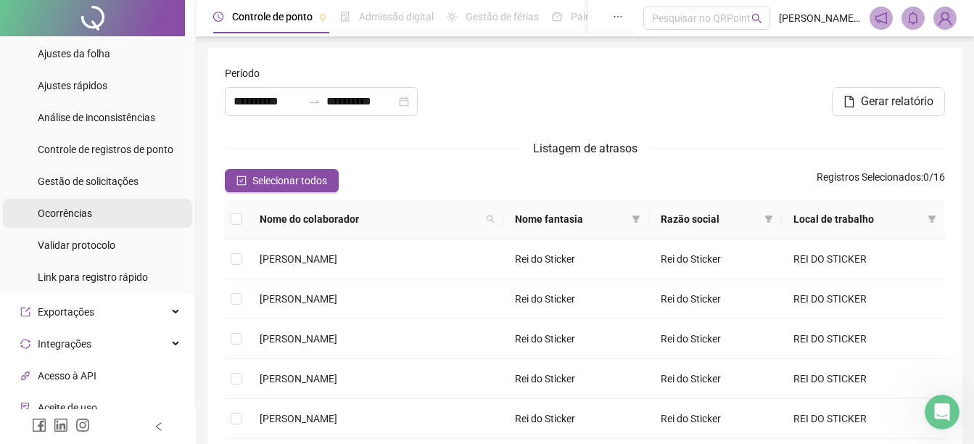
click at [85, 205] on div "Ocorrências" at bounding box center [65, 213] width 54 height 29
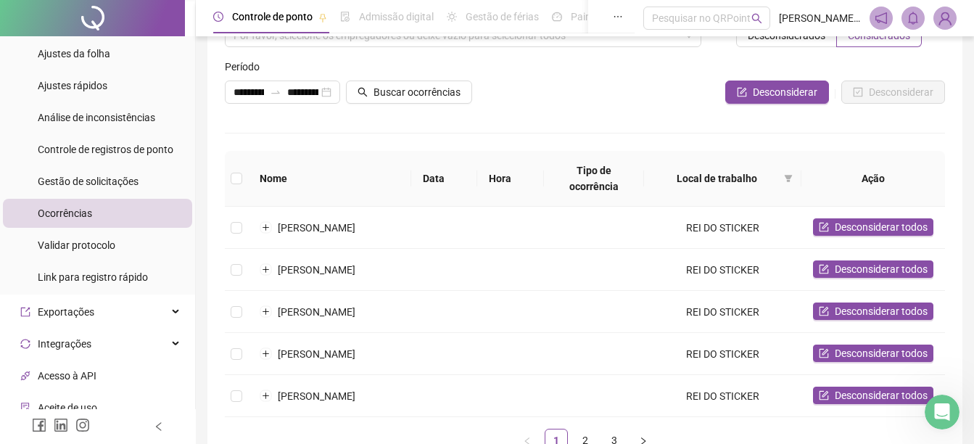
scroll to position [162, 0]
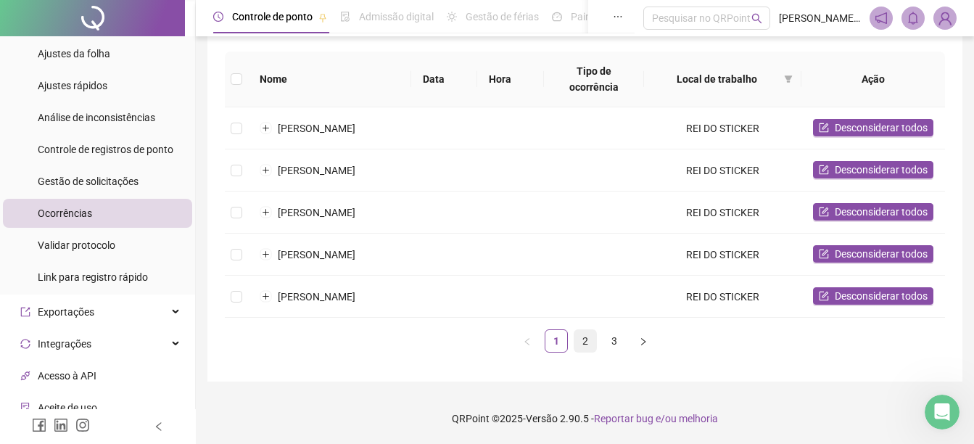
click at [580, 340] on link "2" at bounding box center [585, 341] width 22 height 22
click at [612, 346] on link "3" at bounding box center [614, 341] width 22 height 22
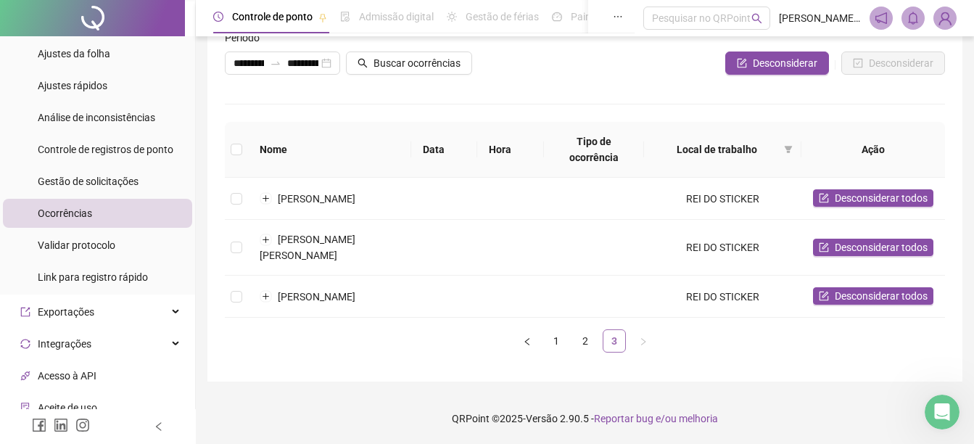
scroll to position [78, 0]
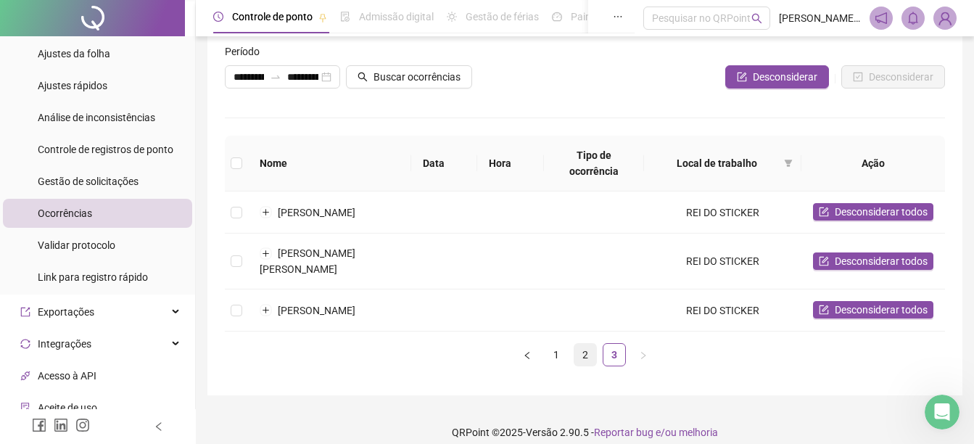
click at [582, 344] on link "2" at bounding box center [585, 355] width 22 height 22
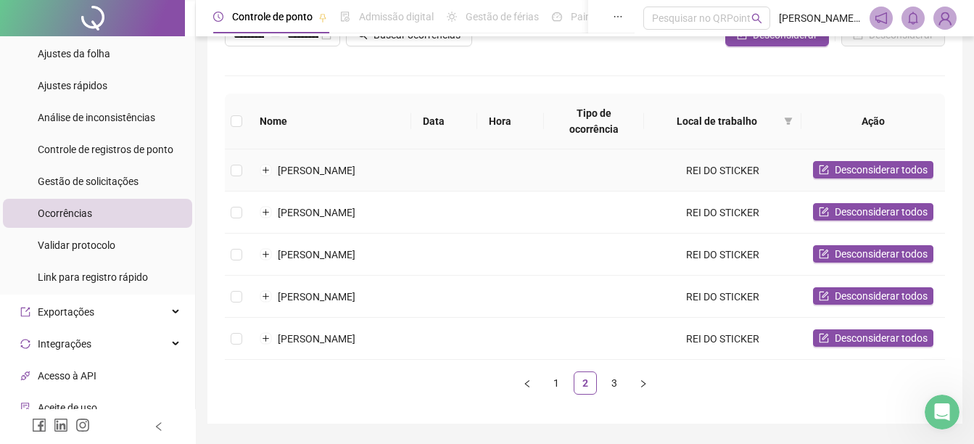
scroll to position [162, 0]
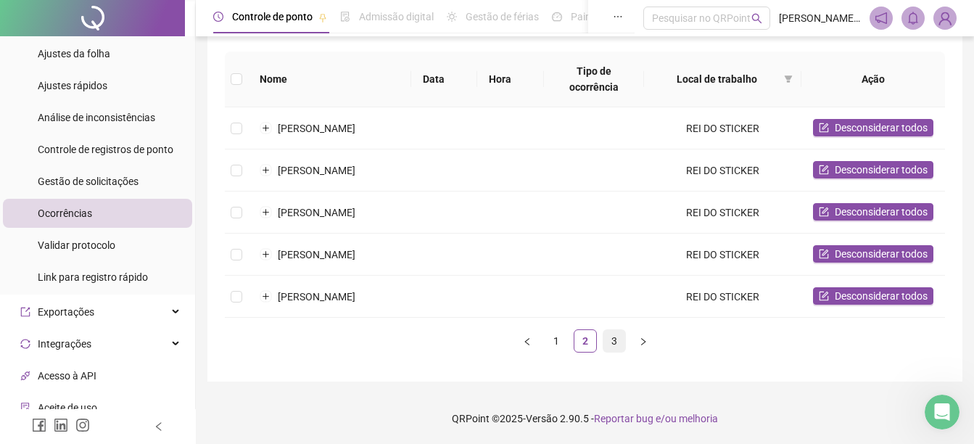
click at [614, 341] on link "3" at bounding box center [614, 341] width 22 height 22
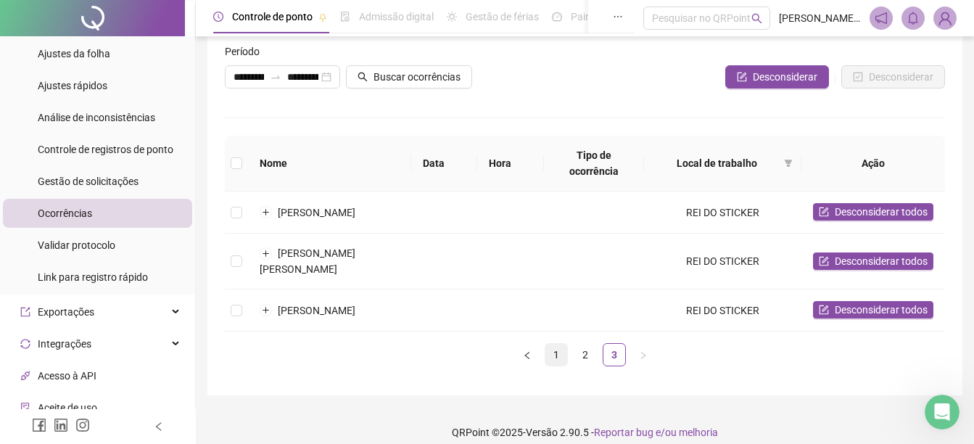
click at [554, 344] on link "1" at bounding box center [556, 355] width 22 height 22
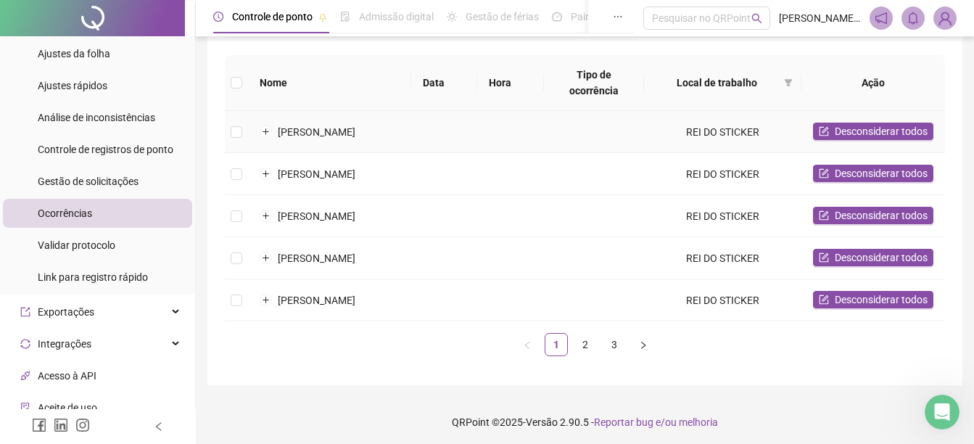
scroll to position [162, 0]
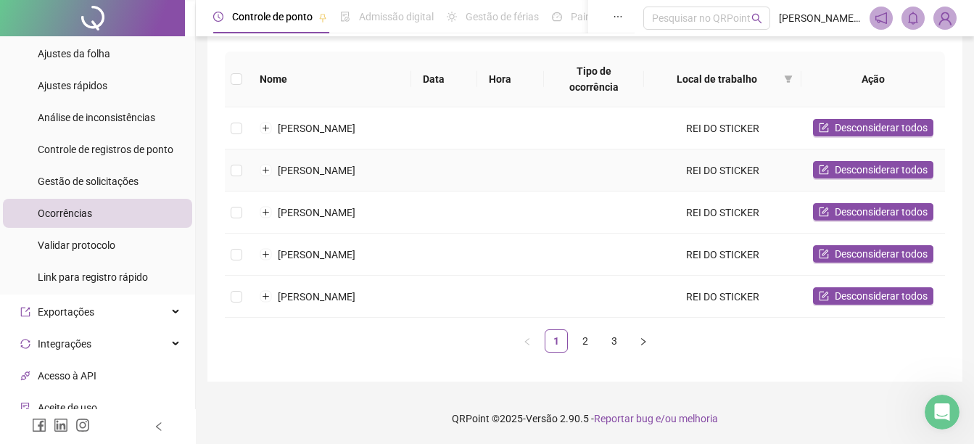
click at [287, 171] on td "Rafael Pena" at bounding box center [329, 170] width 163 height 42
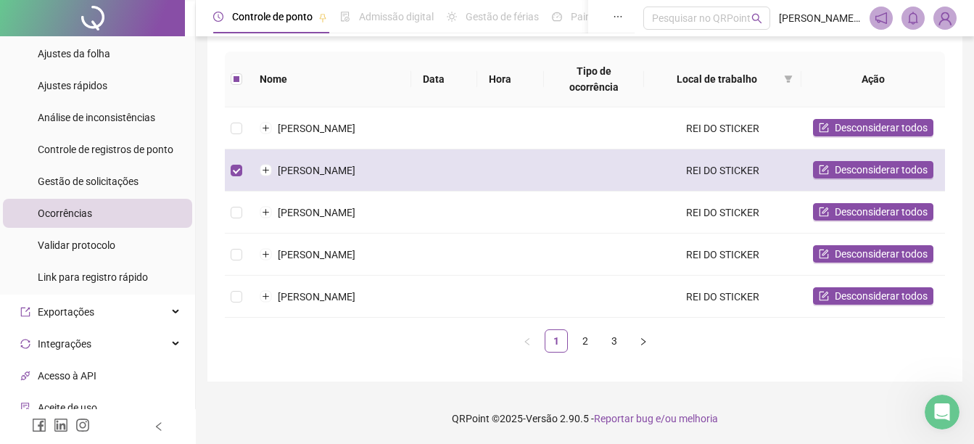
click at [287, 171] on td "Rafael Pena" at bounding box center [329, 170] width 163 height 42
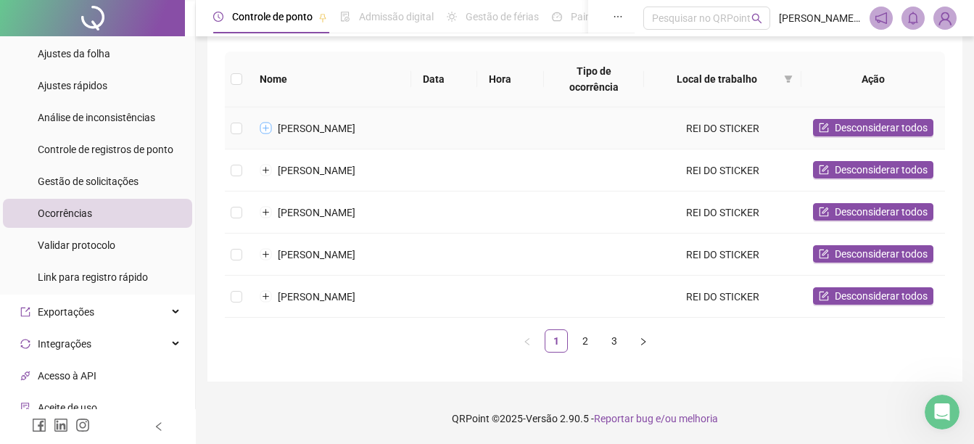
click at [264, 124] on button "Expandir linha" at bounding box center [266, 129] width 12 height 12
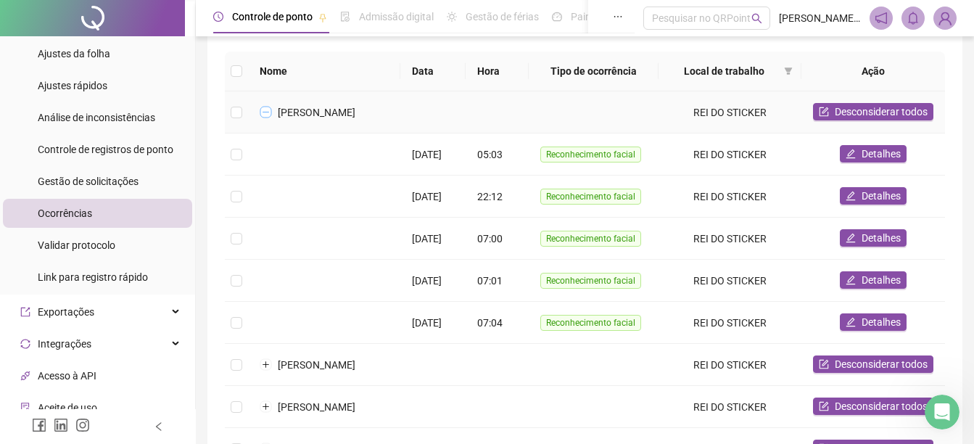
click at [266, 114] on button "Colapsar linha" at bounding box center [266, 113] width 12 height 12
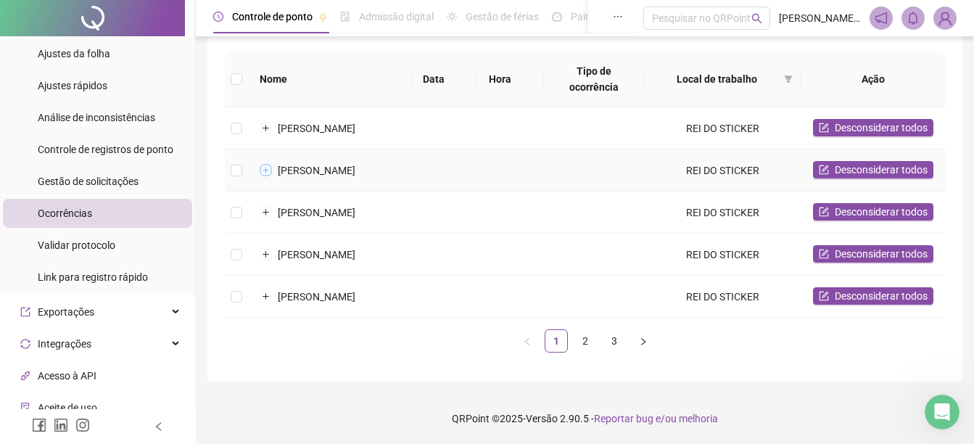
click at [265, 168] on button "Expandir linha" at bounding box center [266, 171] width 12 height 12
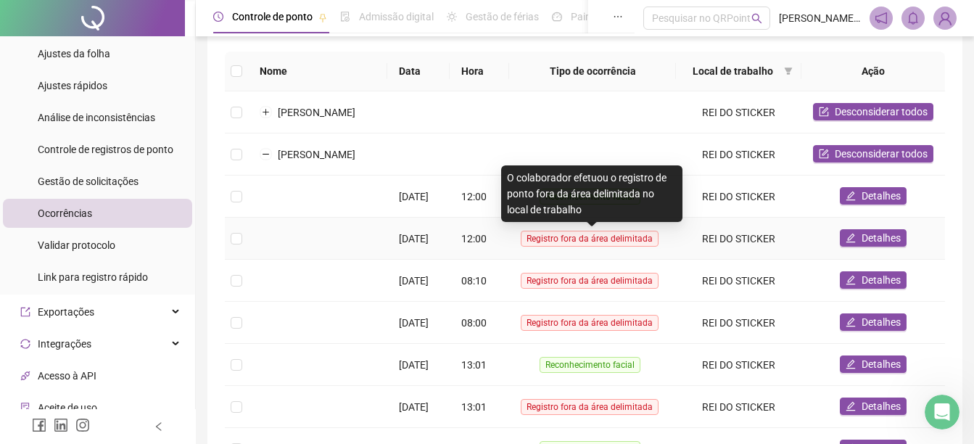
click at [540, 237] on span "Registro fora da área delimitada" at bounding box center [590, 239] width 138 height 16
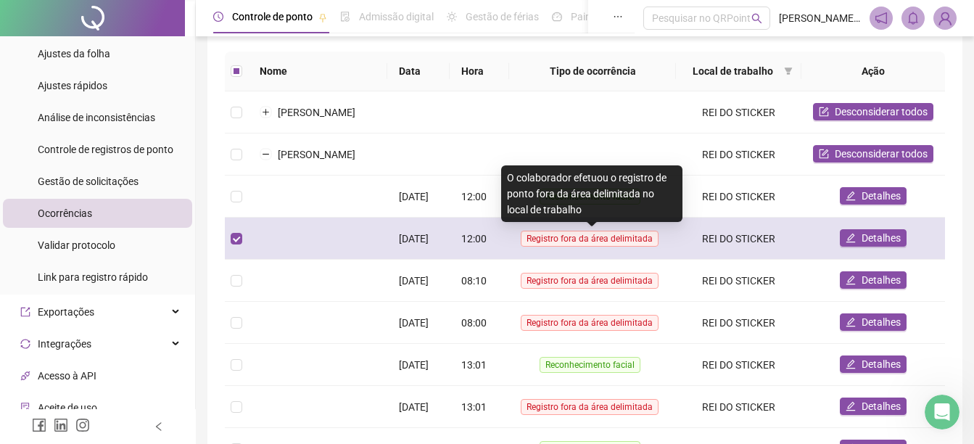
click at [540, 237] on span "Registro fora da área delimitada" at bounding box center [590, 239] width 138 height 16
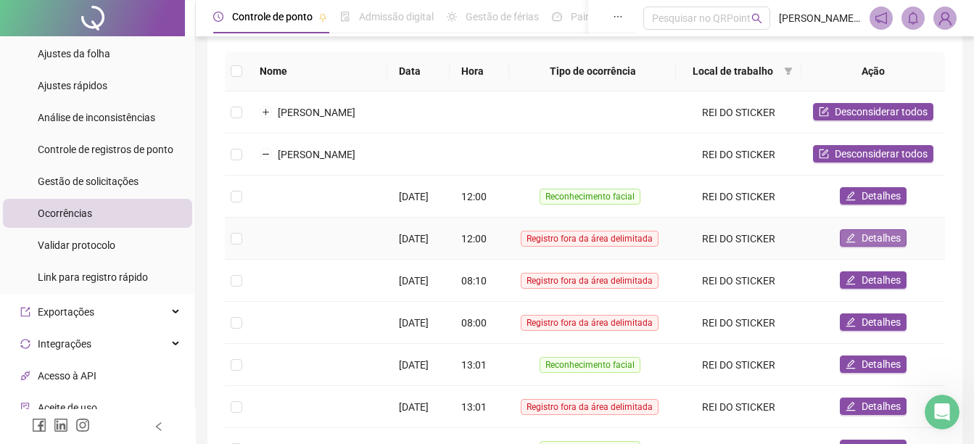
click at [868, 235] on span "Detalhes" at bounding box center [881, 238] width 39 height 16
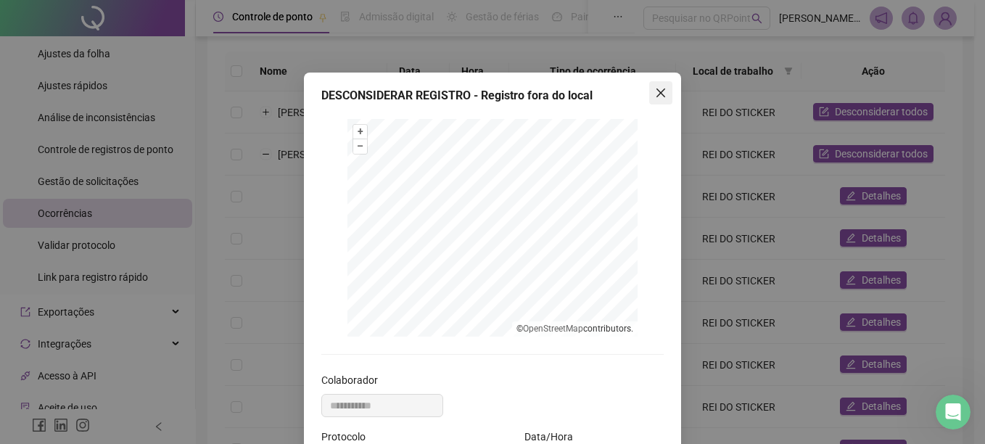
click at [655, 91] on icon "close" at bounding box center [661, 93] width 12 height 12
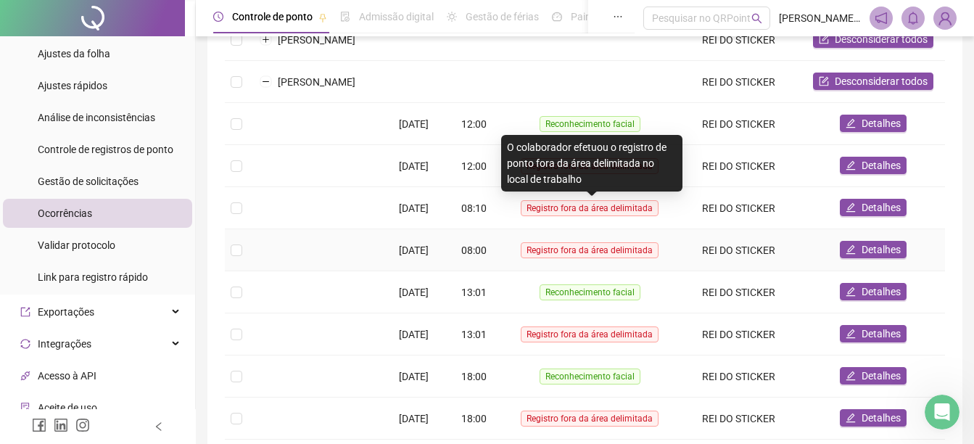
scroll to position [308, 0]
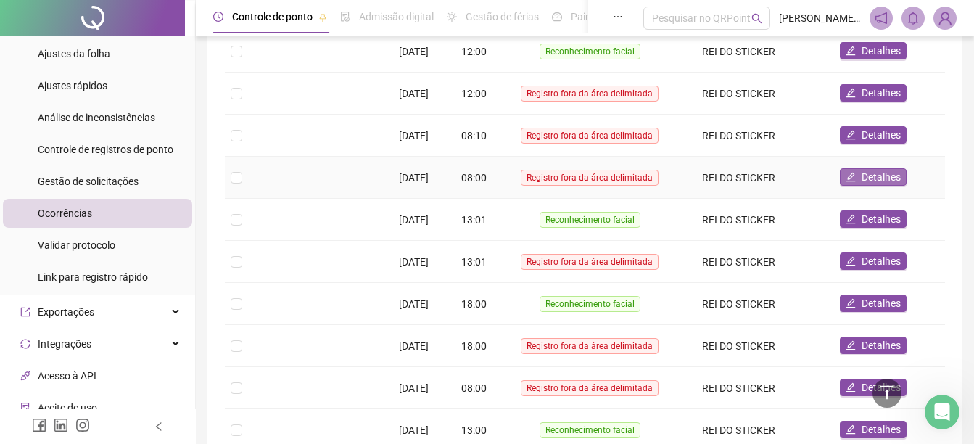
click at [881, 176] on span "Detalhes" at bounding box center [881, 177] width 39 height 16
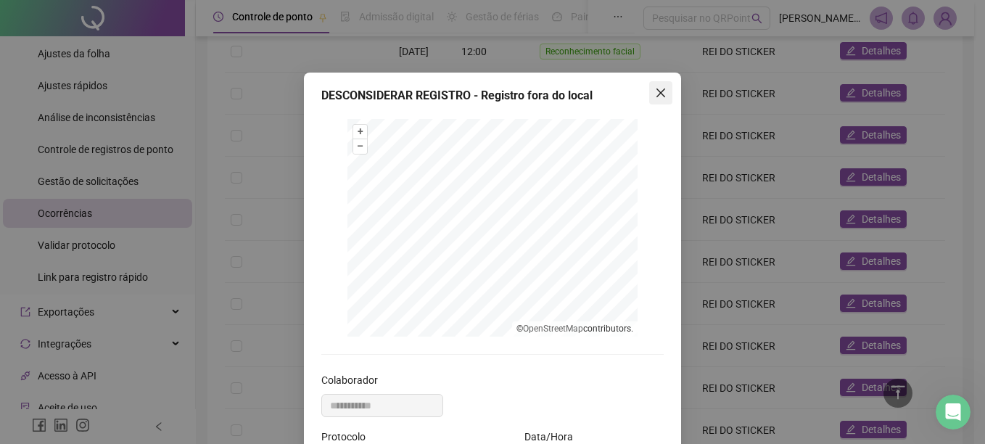
click at [659, 89] on icon "close" at bounding box center [660, 92] width 9 height 9
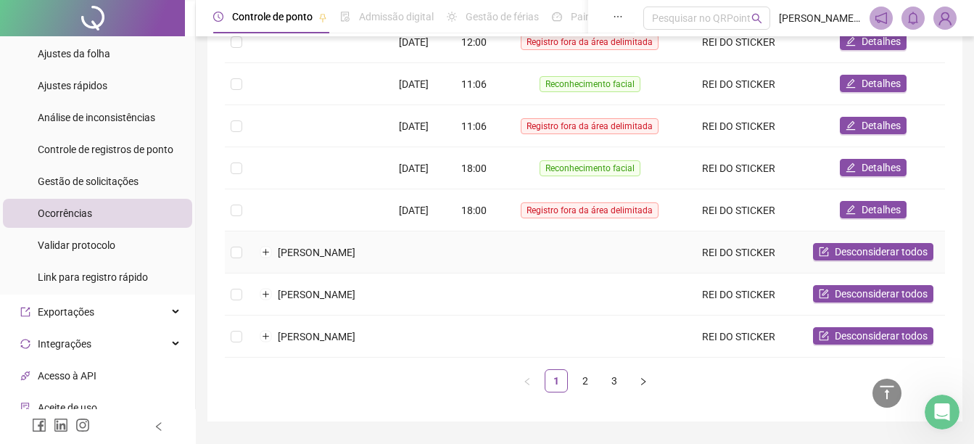
scroll to position [1198, 0]
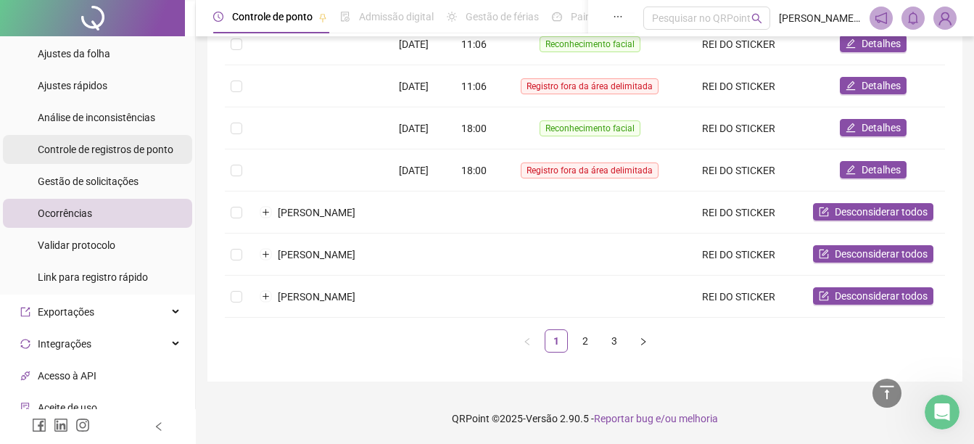
click at [133, 152] on span "Controle de registros de ponto" at bounding box center [106, 150] width 136 height 12
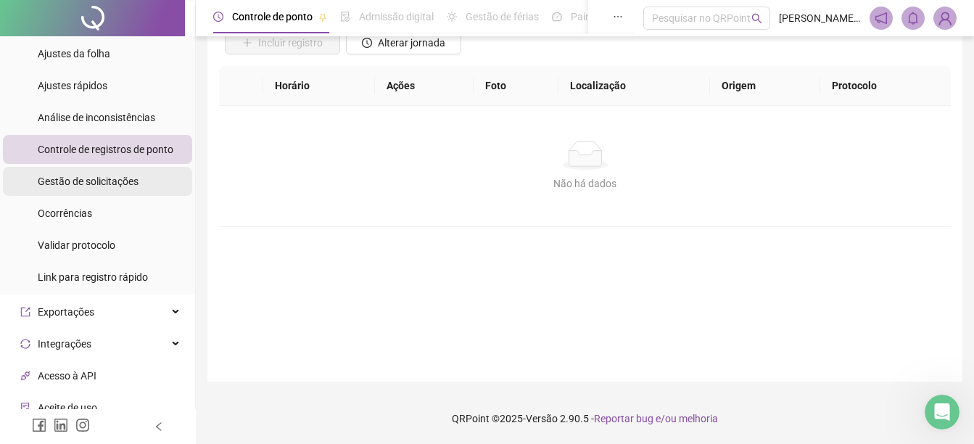
click at [129, 181] on span "Gestão de solicitações" at bounding box center [88, 182] width 101 height 12
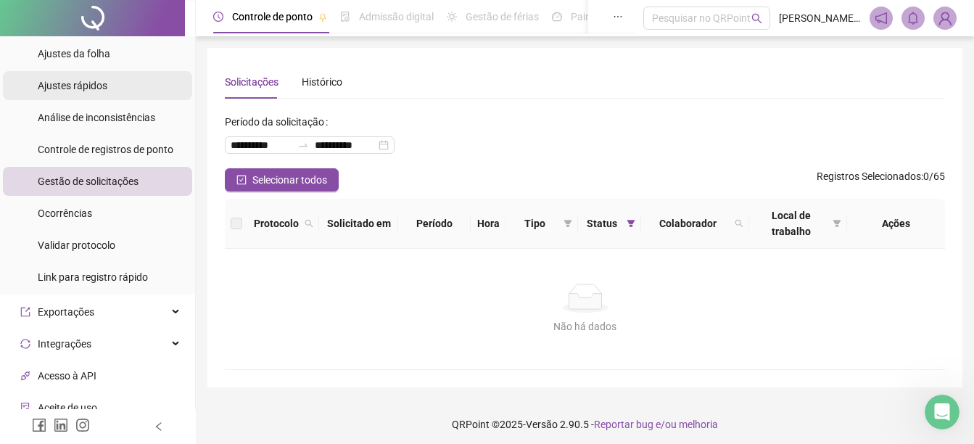
click at [80, 75] on div "Ajustes rápidos" at bounding box center [73, 85] width 70 height 29
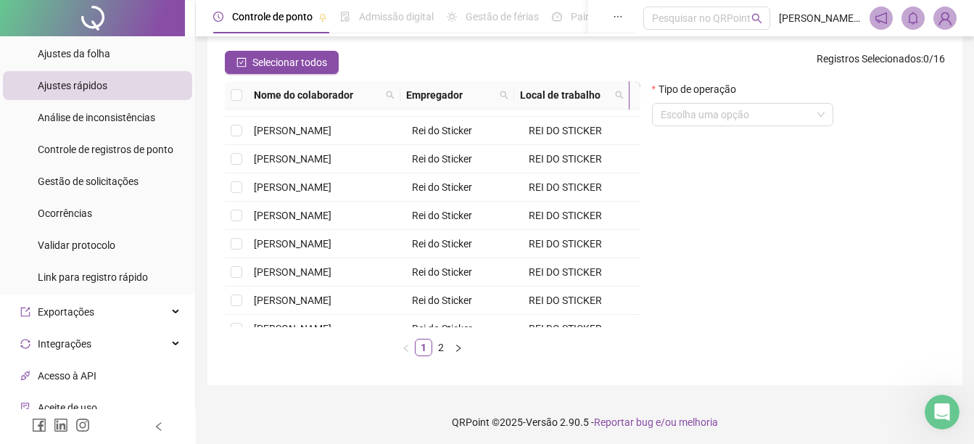
scroll to position [161, 0]
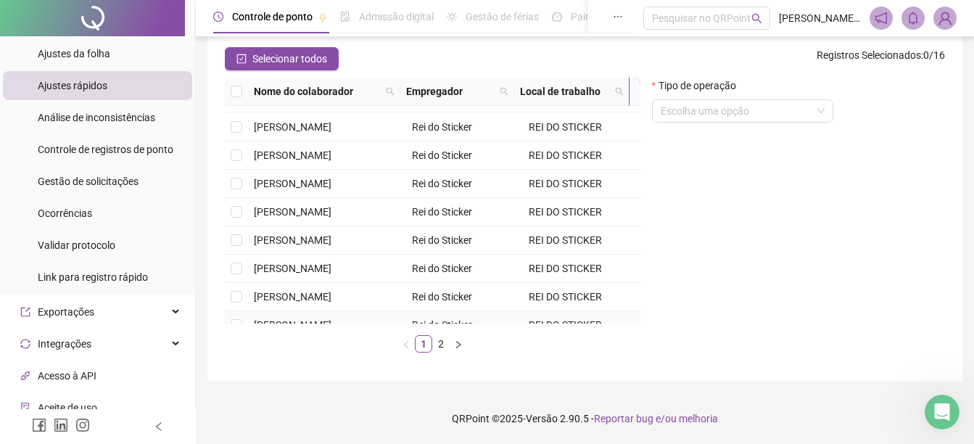
click at [279, 319] on span "Rafael Pena" at bounding box center [293, 325] width 78 height 12
click at [689, 110] on input "search" at bounding box center [736, 111] width 151 height 22
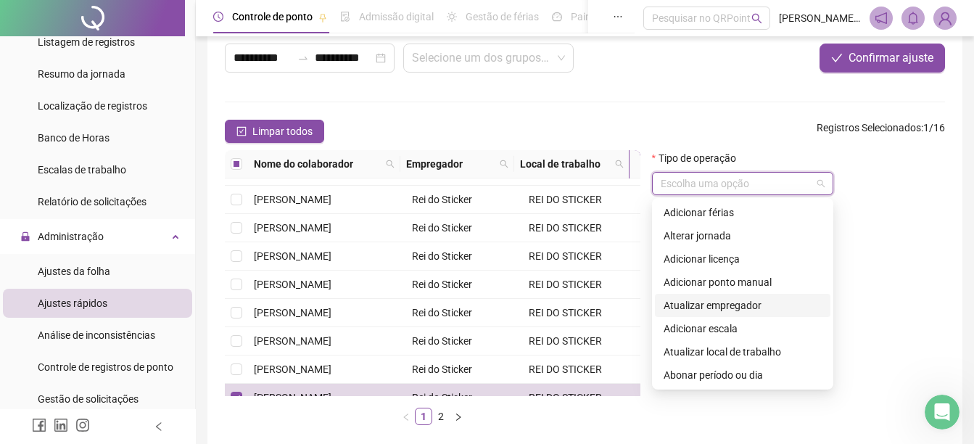
scroll to position [73, 0]
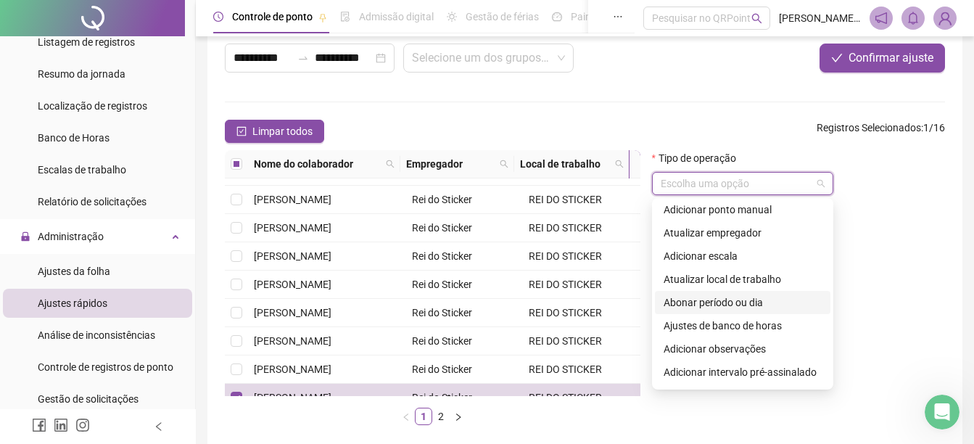
click at [759, 302] on div "Abonar período ou dia" at bounding box center [743, 302] width 158 height 16
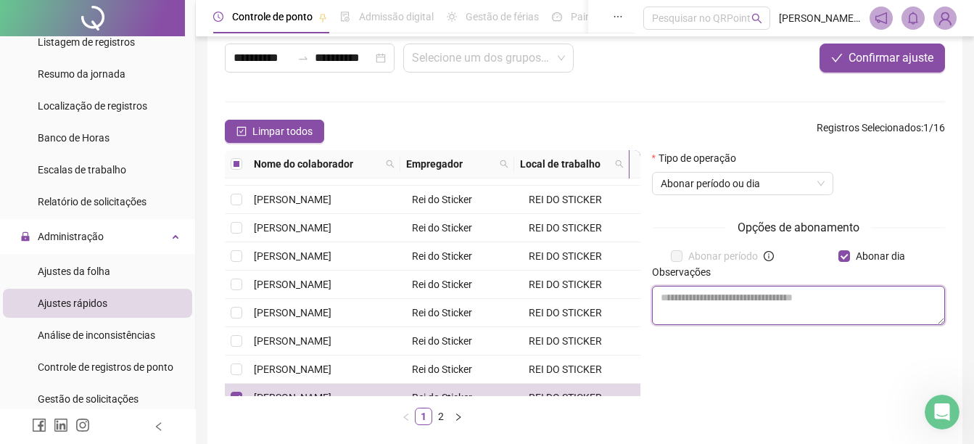
click at [760, 295] on textarea at bounding box center [798, 305] width 293 height 39
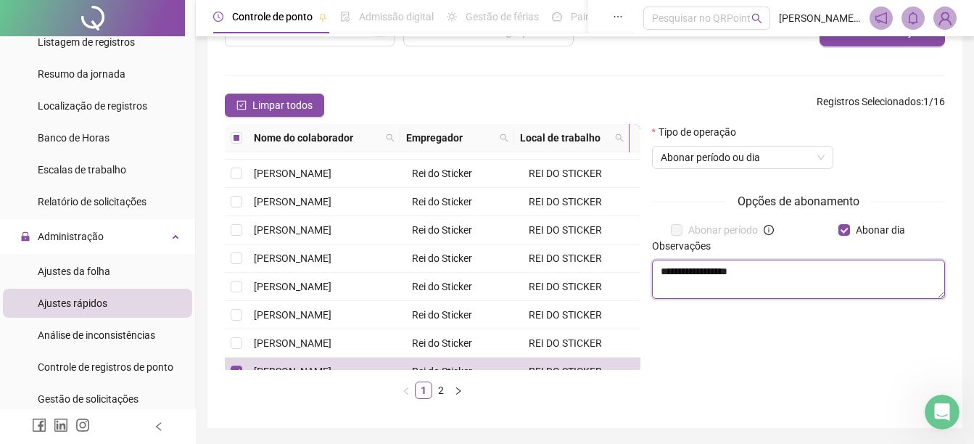
scroll to position [88, 0]
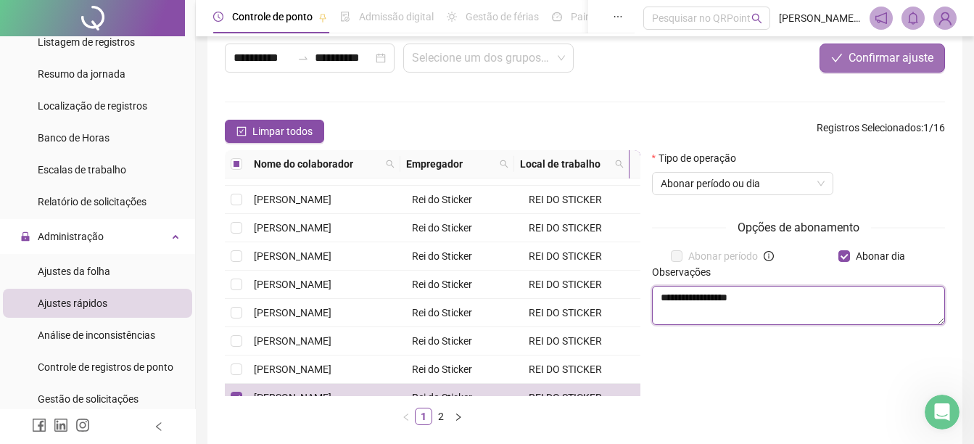
type textarea "**********"
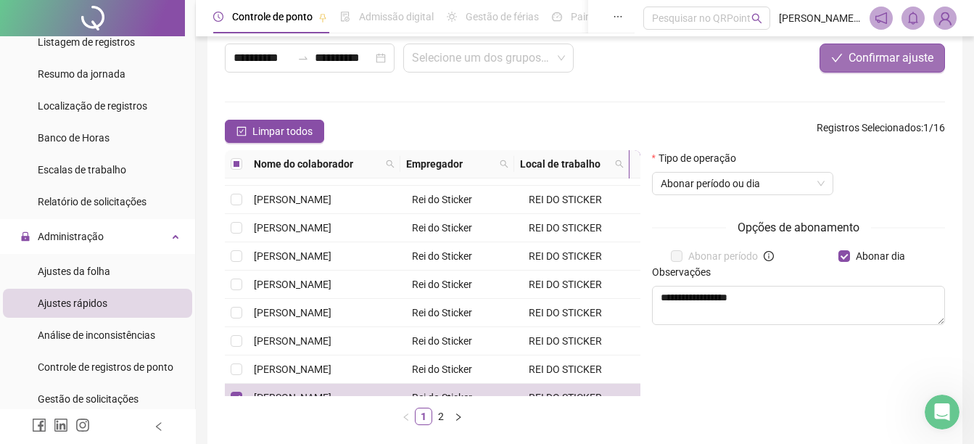
click at [882, 61] on span "Confirmar ajuste" at bounding box center [891, 57] width 85 height 17
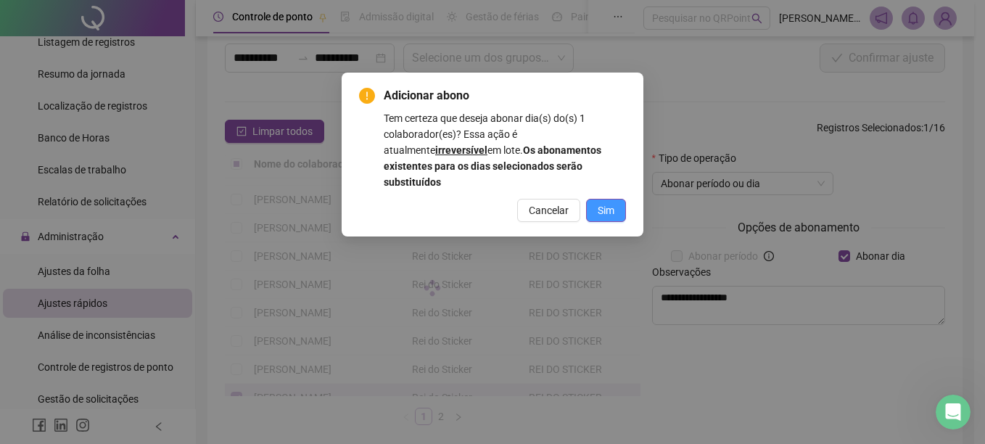
click at [613, 202] on span "Sim" at bounding box center [606, 210] width 17 height 16
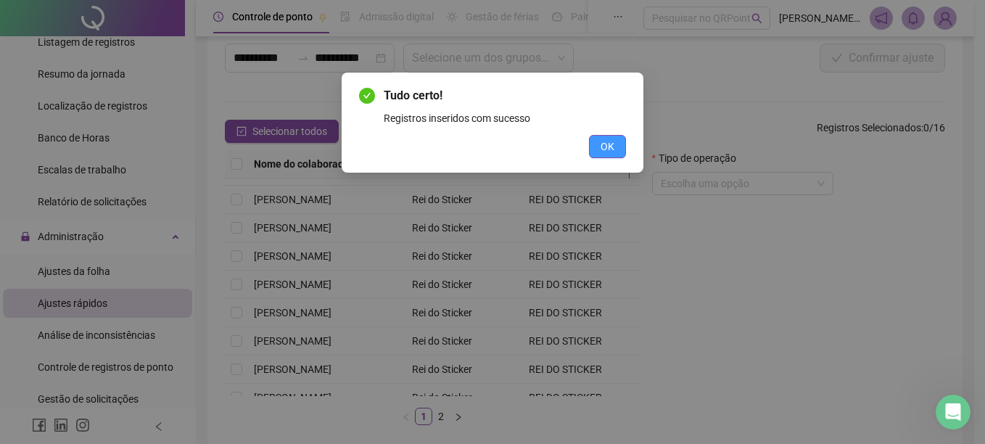
click at [601, 147] on span "OK" at bounding box center [608, 147] width 14 height 16
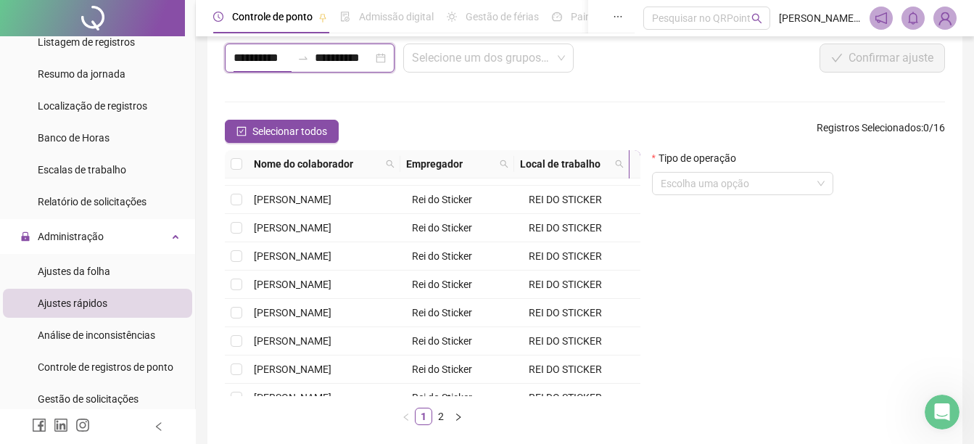
click at [243, 58] on input "**********" at bounding box center [263, 57] width 58 height 17
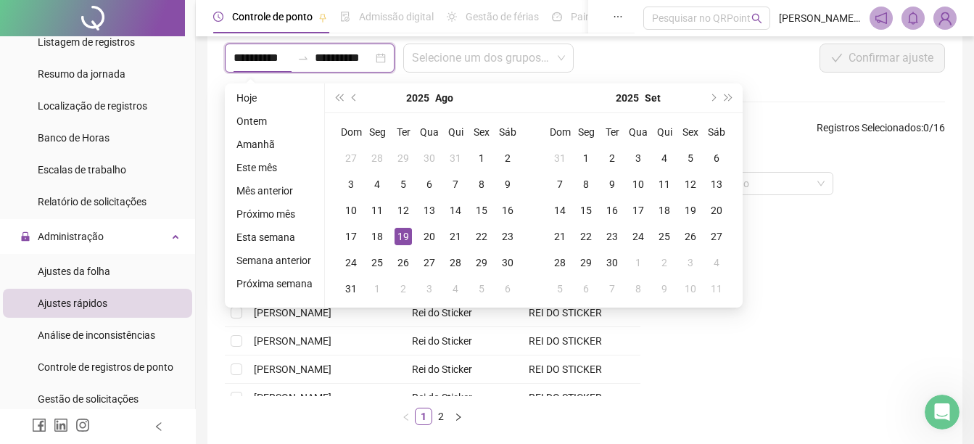
type input "**********"
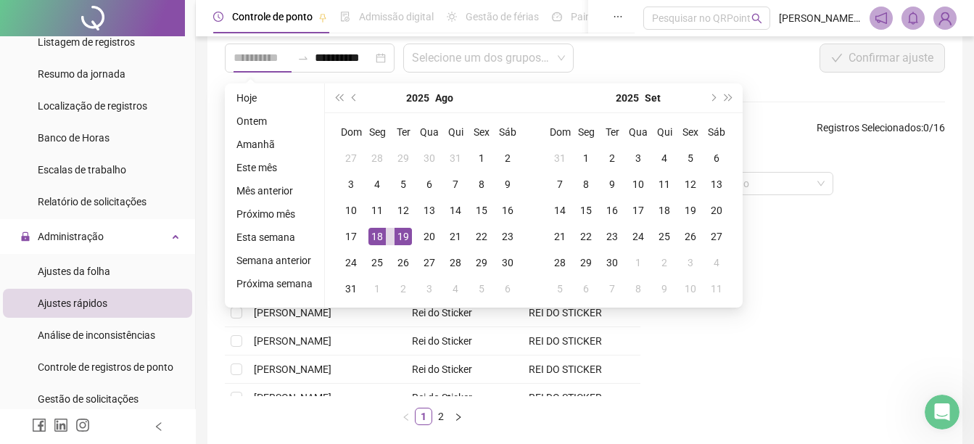
click at [369, 233] on div "18" at bounding box center [376, 236] width 17 height 17
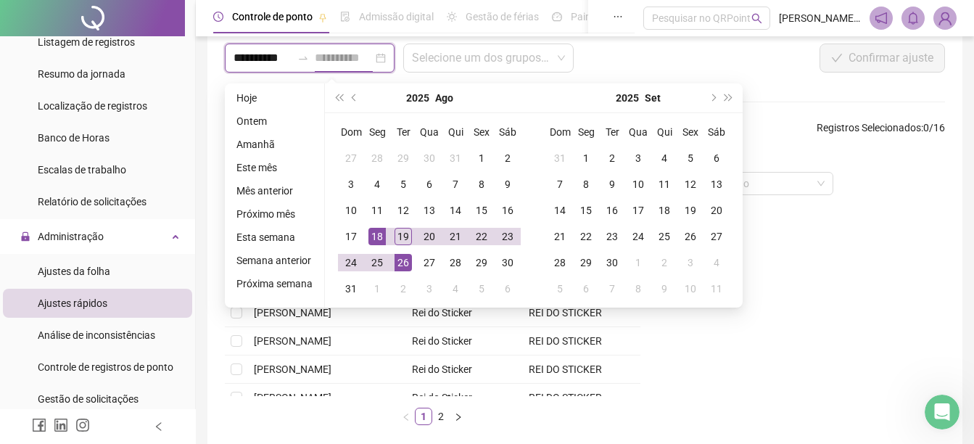
type input "**********"
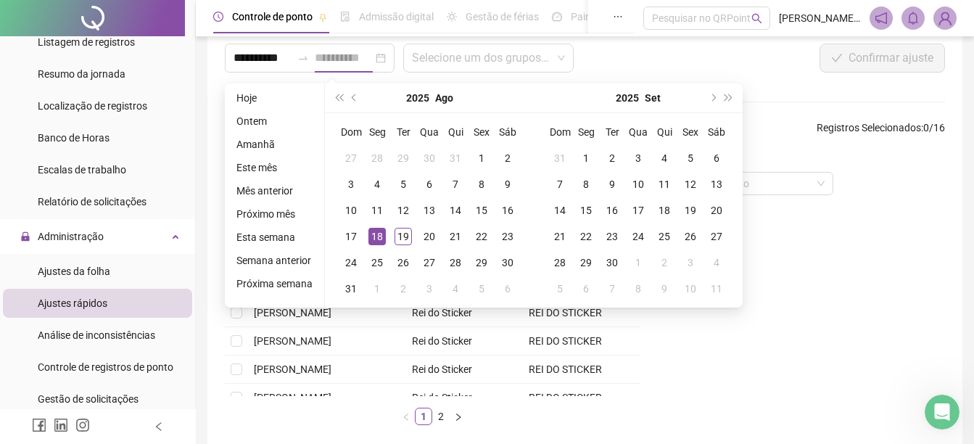
click at [378, 236] on div "18" at bounding box center [376, 236] width 17 height 17
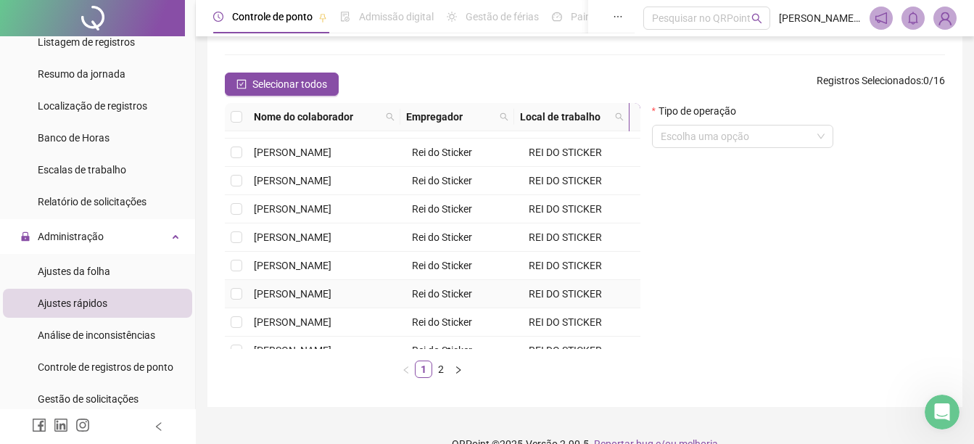
scroll to position [161, 0]
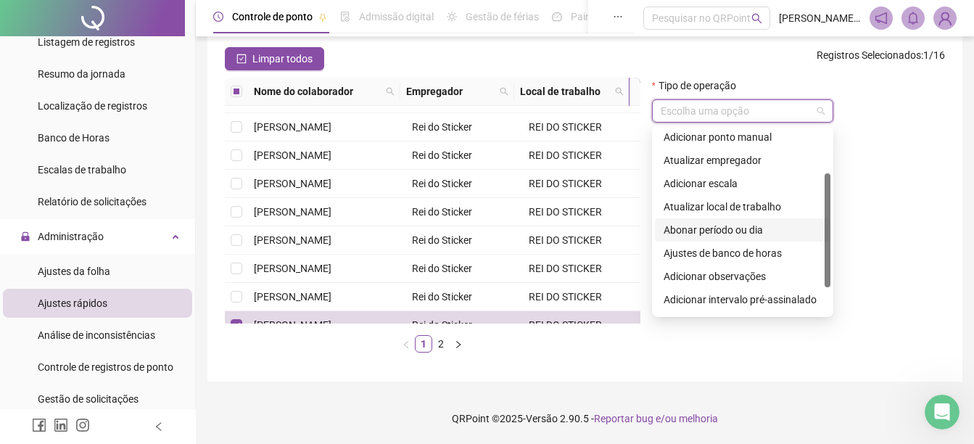
click at [741, 117] on input "search" at bounding box center [736, 111] width 151 height 22
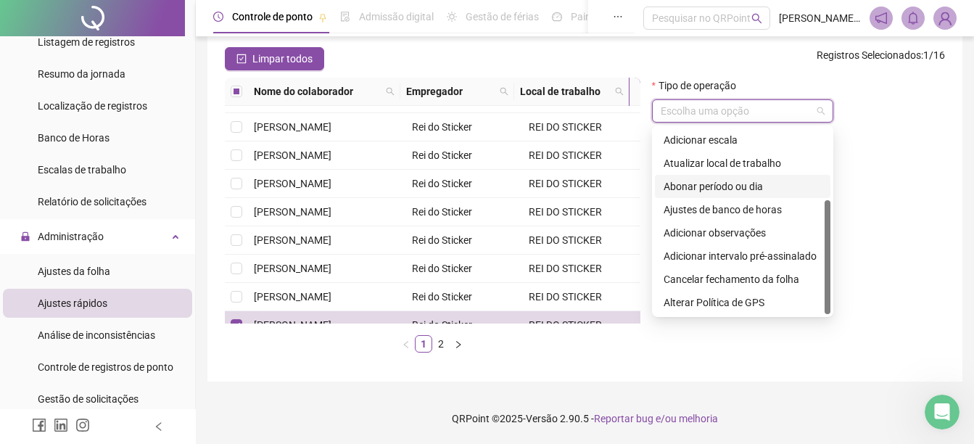
click at [755, 189] on div "Abonar período ou dia" at bounding box center [743, 186] width 158 height 16
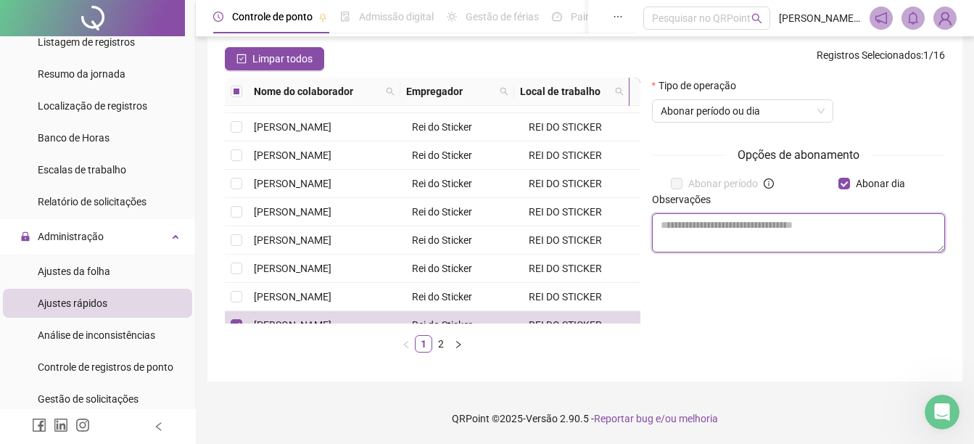
click at [807, 226] on textarea at bounding box center [798, 232] width 293 height 39
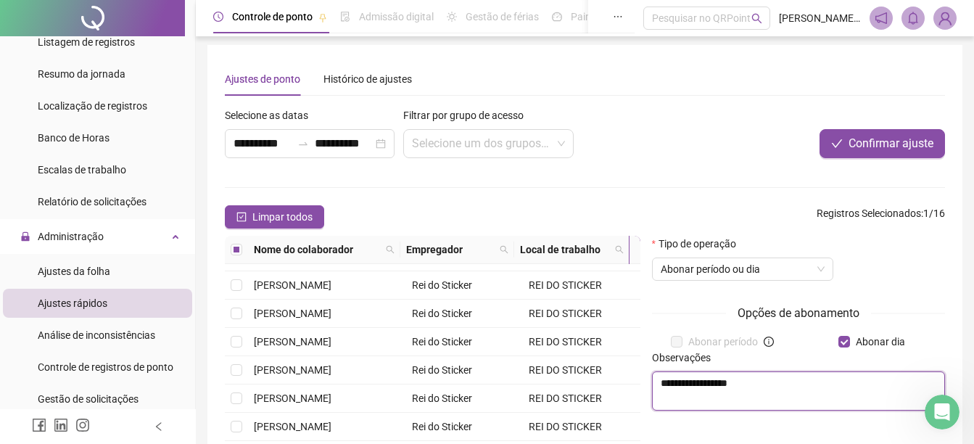
scroll to position [0, 0]
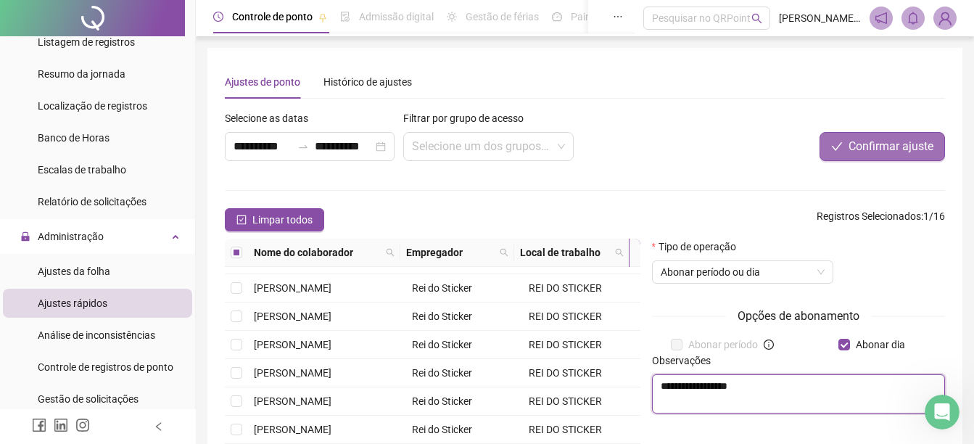
type textarea "**********"
click at [887, 151] on span "Confirmar ajuste" at bounding box center [891, 146] width 85 height 17
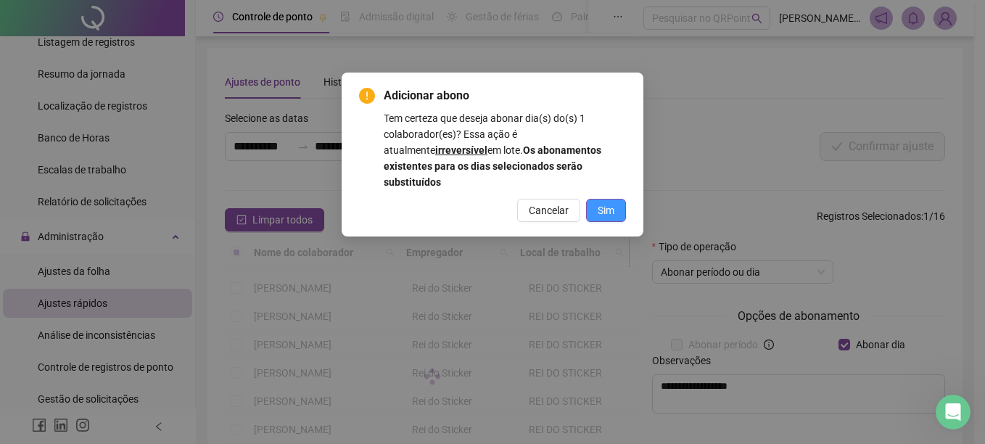
click at [606, 202] on span "Sim" at bounding box center [606, 210] width 17 height 16
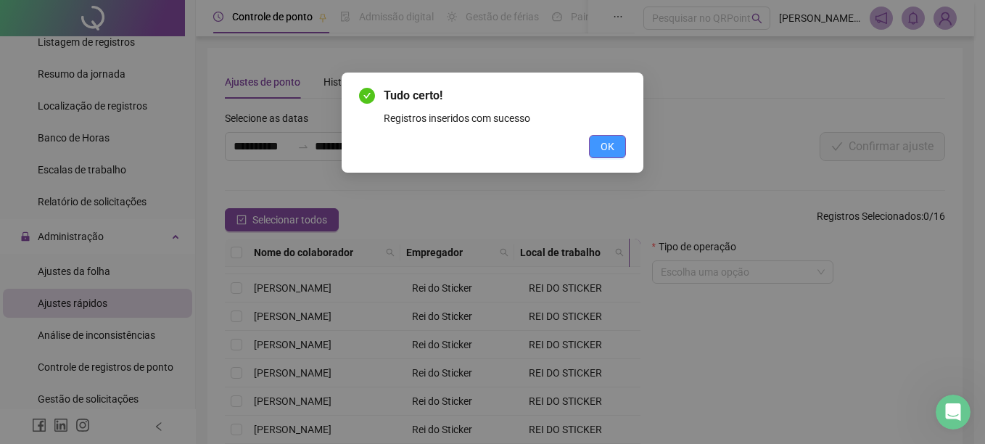
click at [602, 141] on span "OK" at bounding box center [608, 147] width 14 height 16
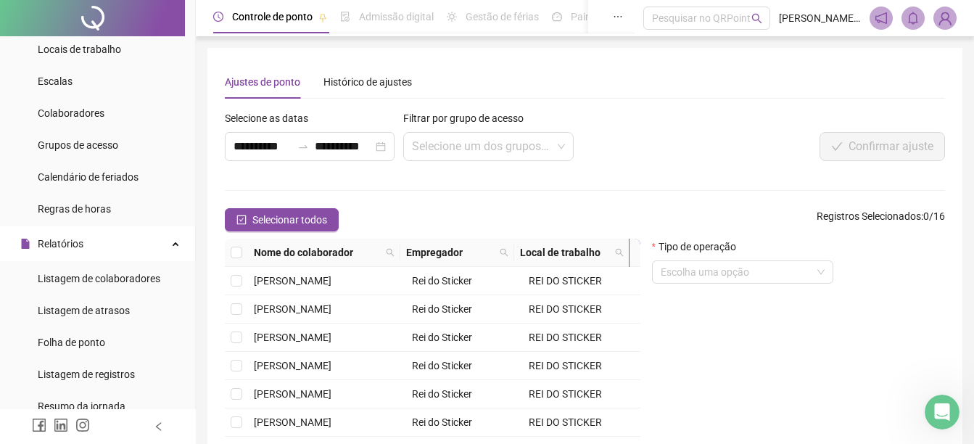
scroll to position [73, 0]
